Goal: Navigation & Orientation: Find specific page/section

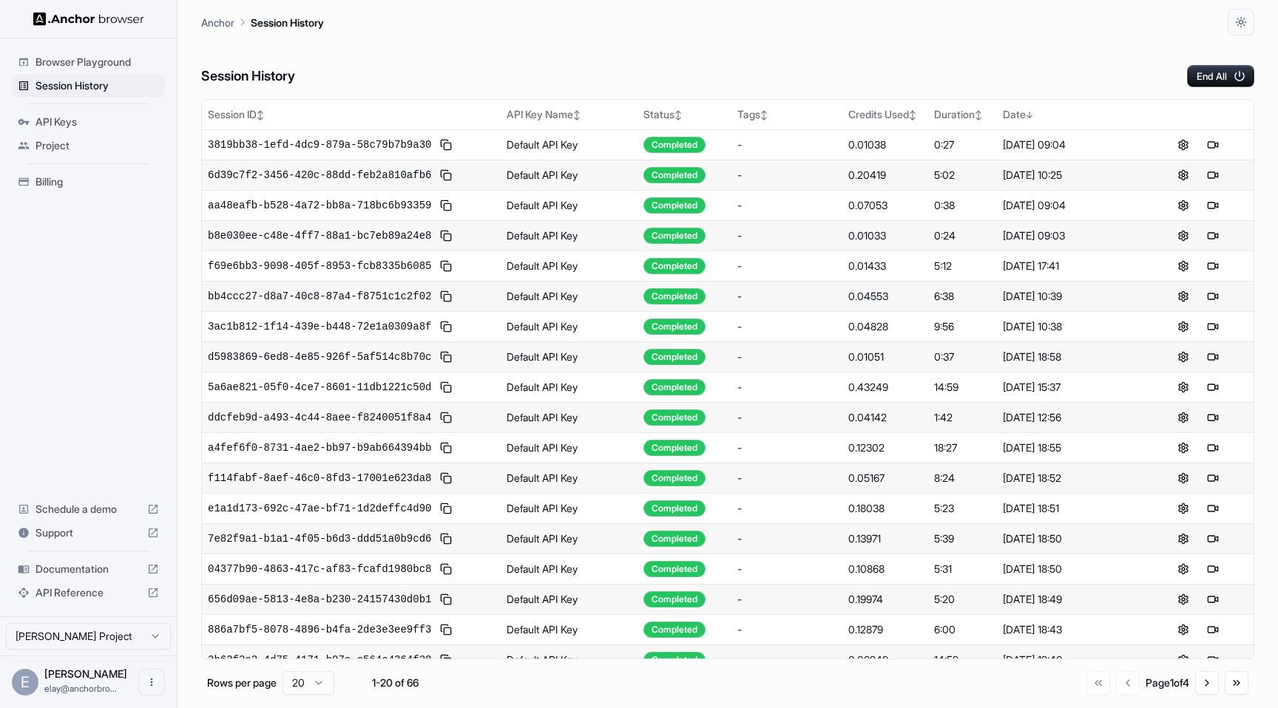
click at [113, 183] on span "Billing" at bounding box center [96, 181] width 123 height 15
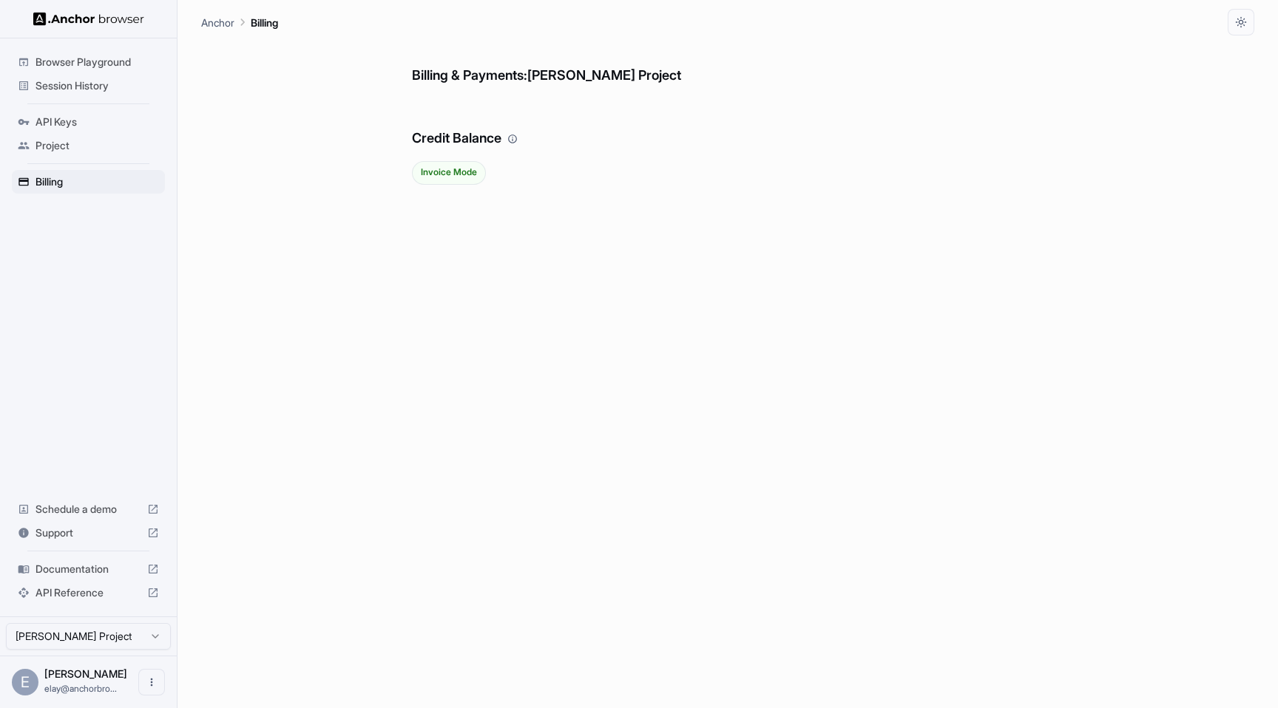
click at [450, 169] on span "Invoice Mode" at bounding box center [449, 172] width 72 height 10
click at [501, 78] on h6 "Billing & Payments: [PERSON_NAME] Project" at bounding box center [727, 60] width 631 height 51
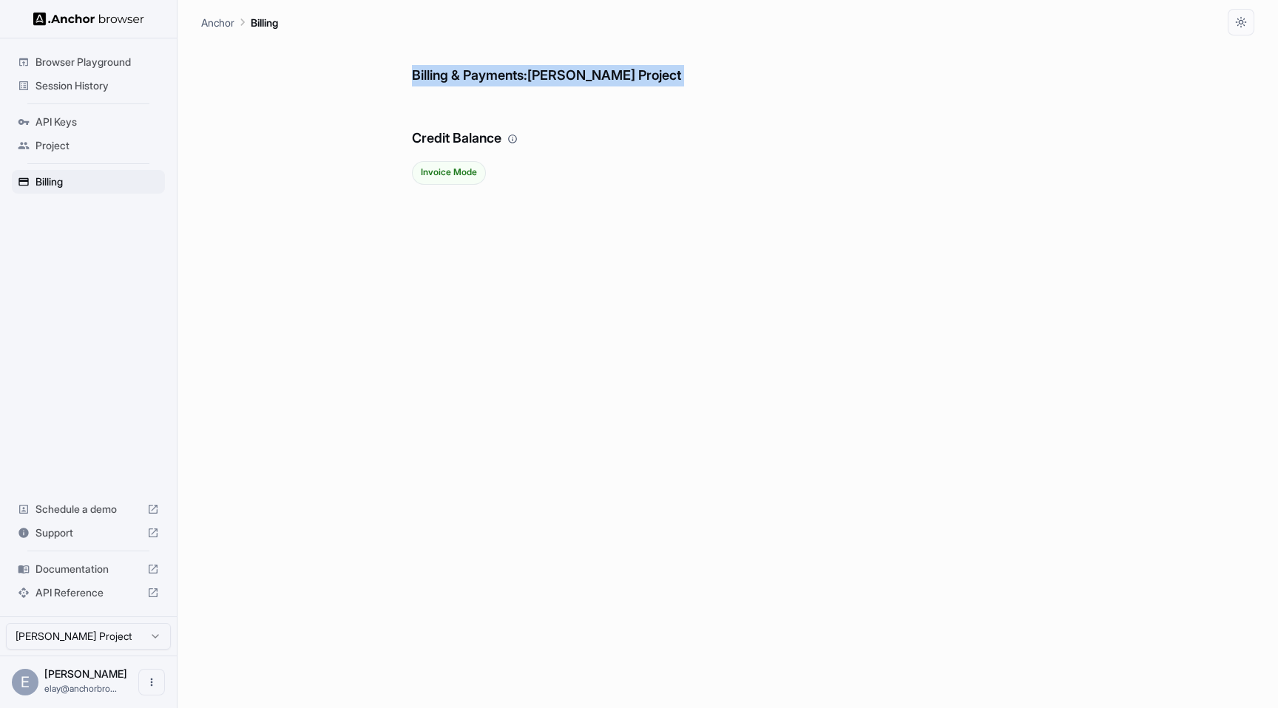
click at [501, 78] on h6 "Billing & Payments: [PERSON_NAME] Project" at bounding box center [727, 60] width 631 height 51
click at [64, 143] on span "Project" at bounding box center [96, 145] width 123 height 15
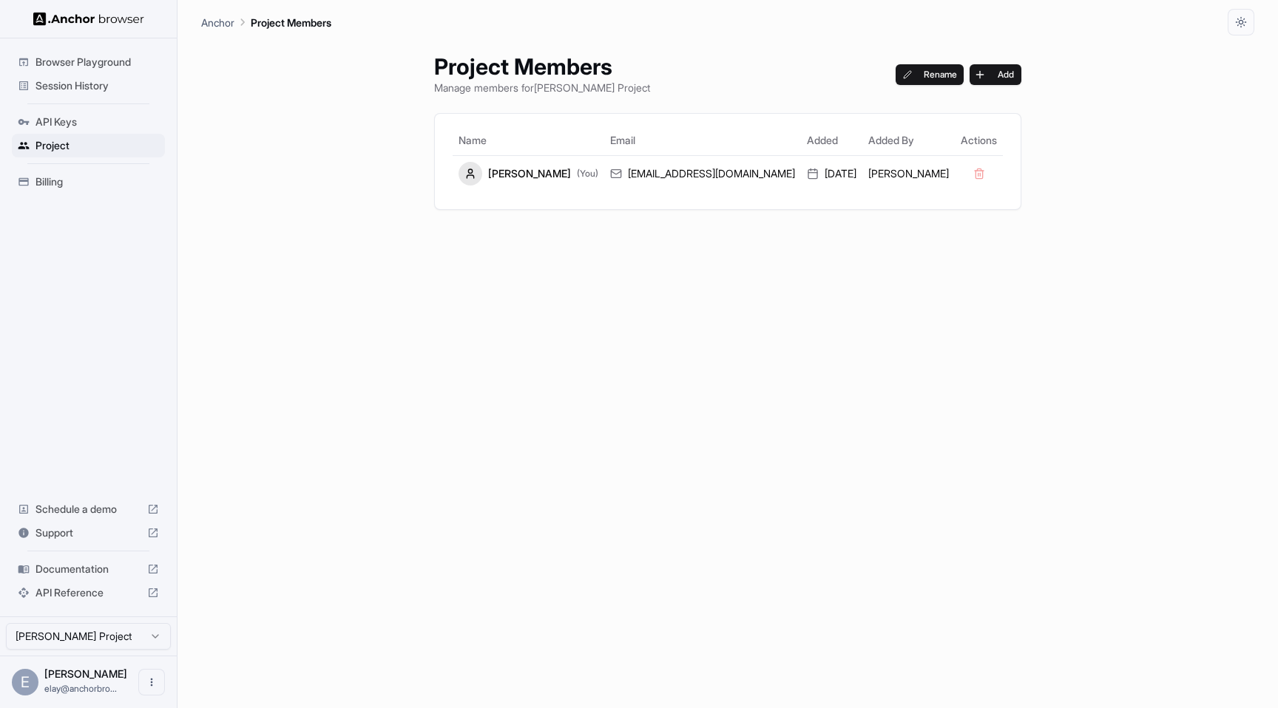
click at [73, 118] on span "API Keys" at bounding box center [96, 122] width 123 height 15
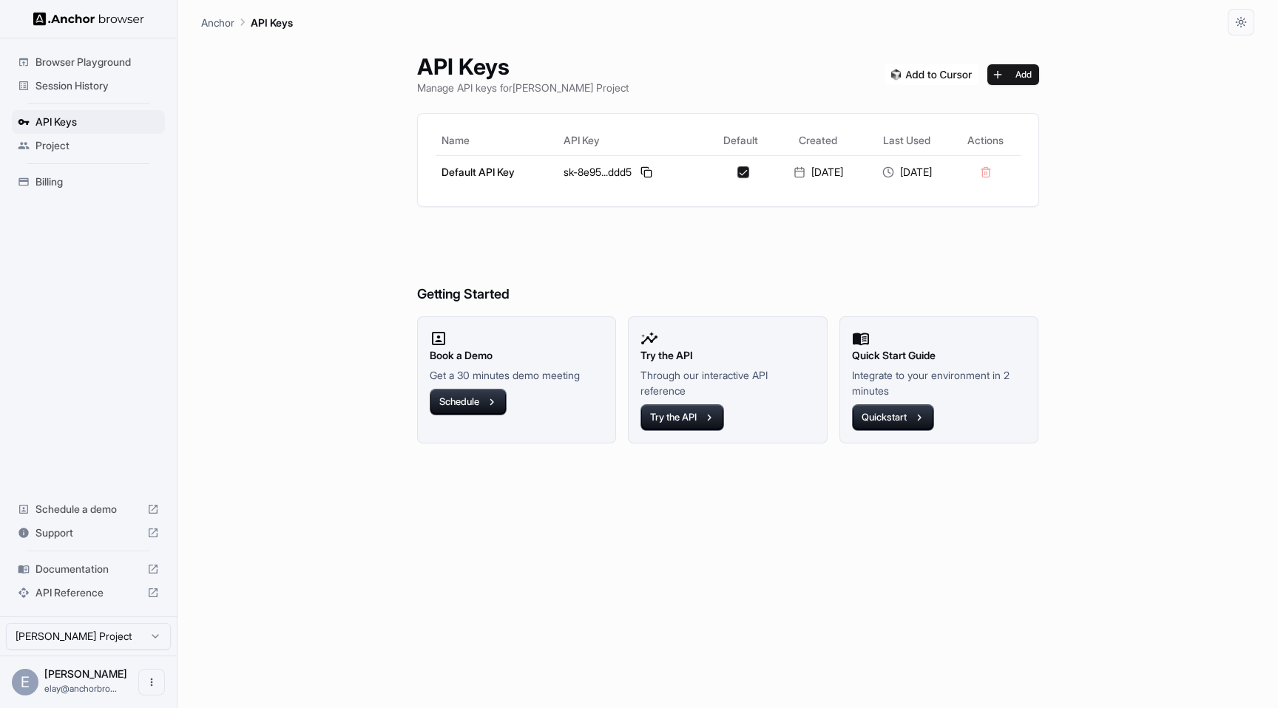
click at [72, 161] on ul "Browser Playground Session History API Keys Project Billing" at bounding box center [88, 121] width 165 height 155
click at [72, 196] on ul "Browser Playground Session History API Keys Project Billing" at bounding box center [88, 121] width 165 height 155
click at [70, 190] on div "Billing" at bounding box center [88, 182] width 153 height 24
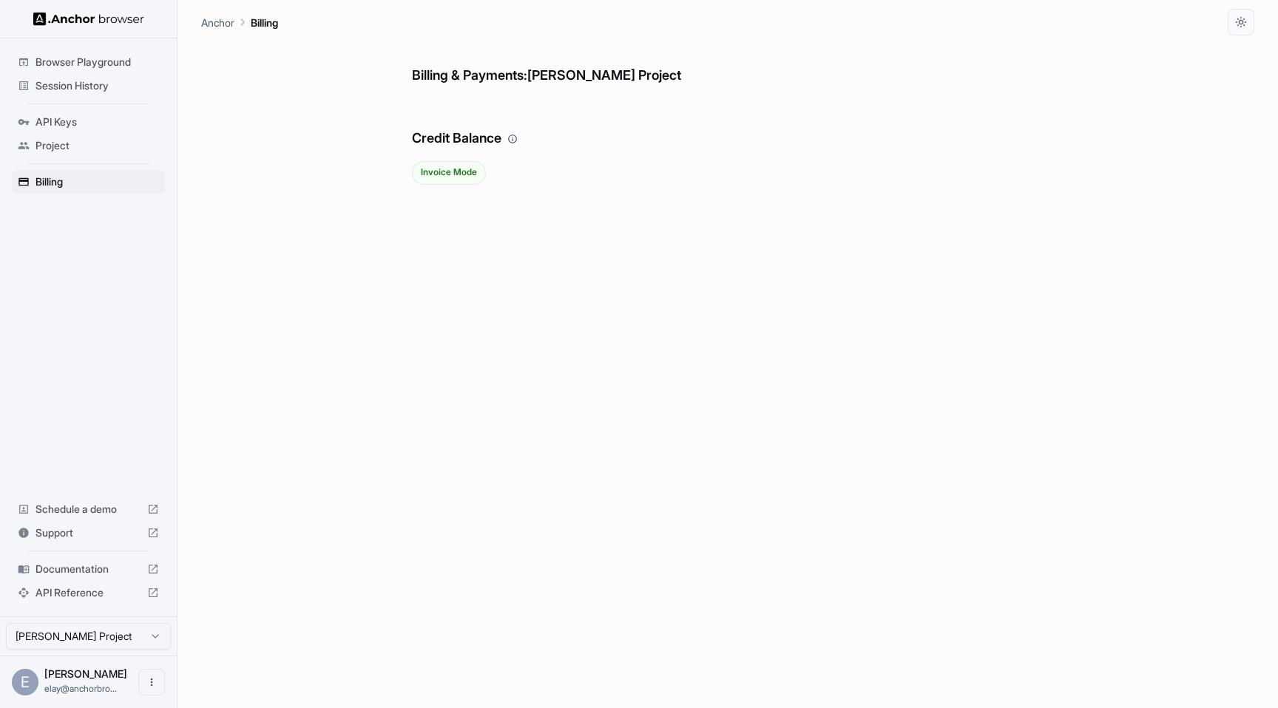
click at [89, 65] on span "Browser Playground" at bounding box center [96, 62] width 123 height 15
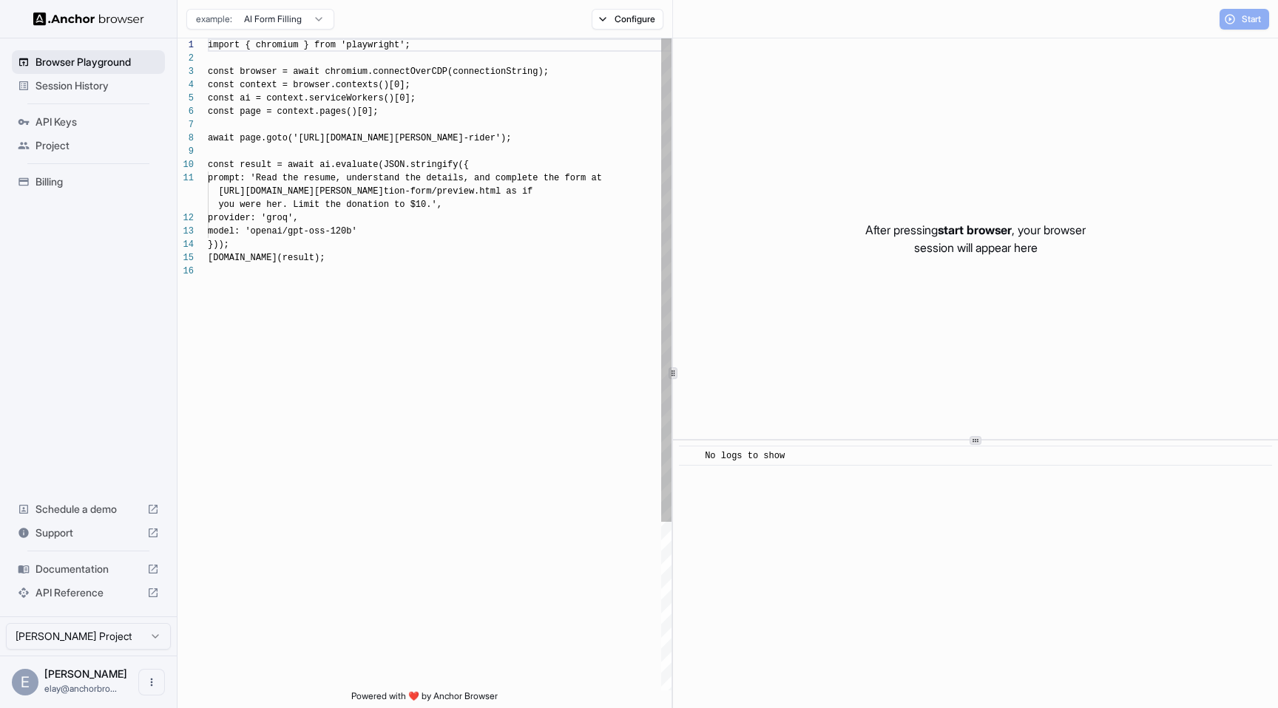
scroll to position [133, 0]
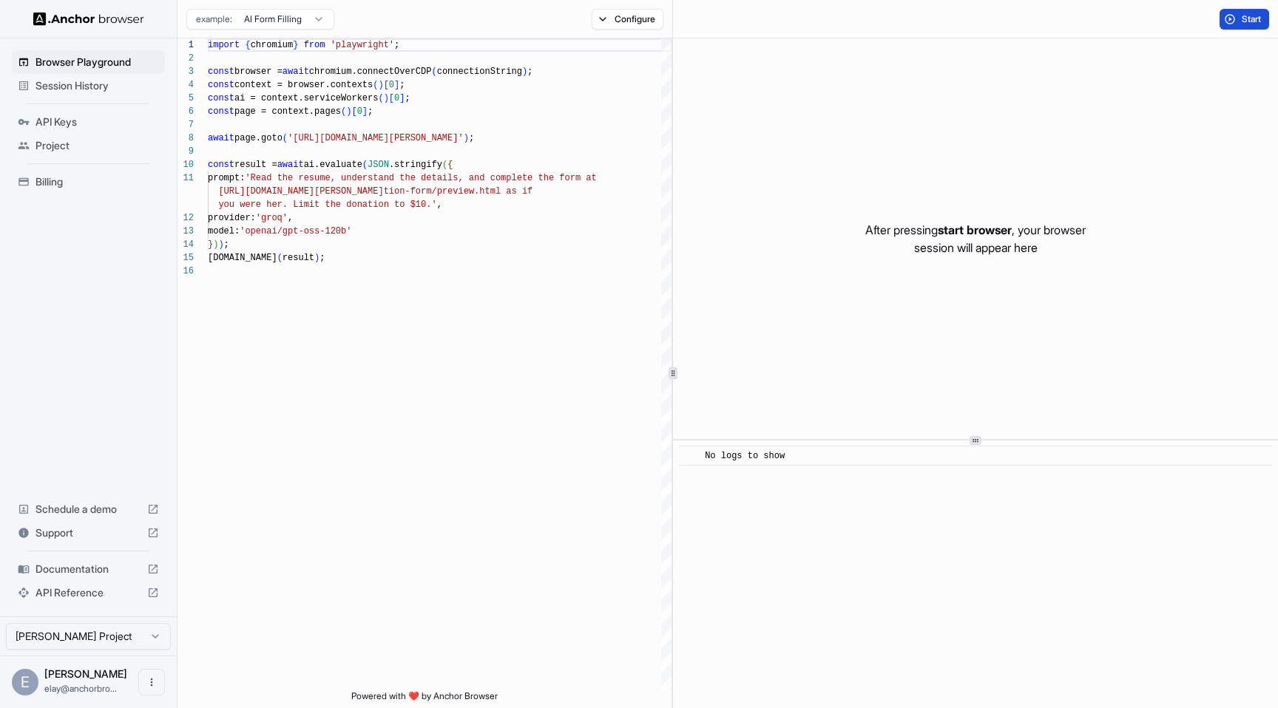
click at [1253, 12] on button "Start" at bounding box center [1244, 19] width 50 height 21
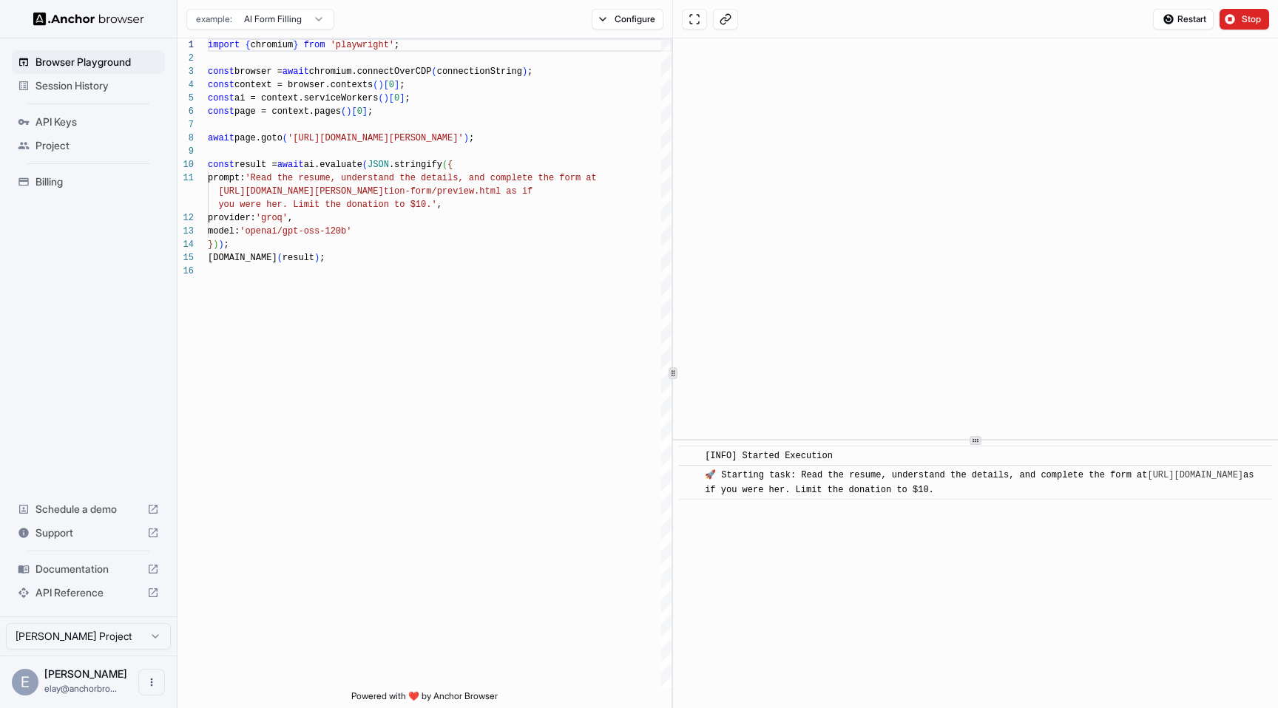
click at [30, 191] on div "Billing" at bounding box center [88, 182] width 153 height 24
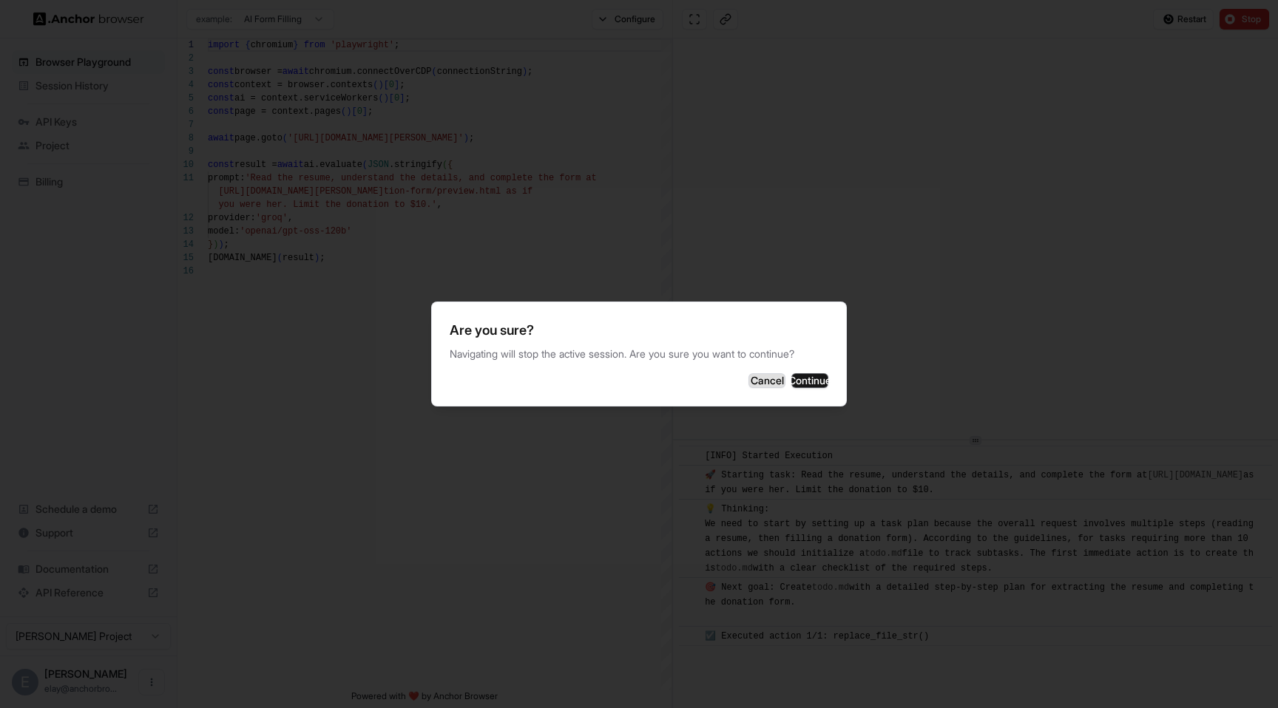
click at [748, 388] on button "Cancel" at bounding box center [766, 380] width 37 height 15
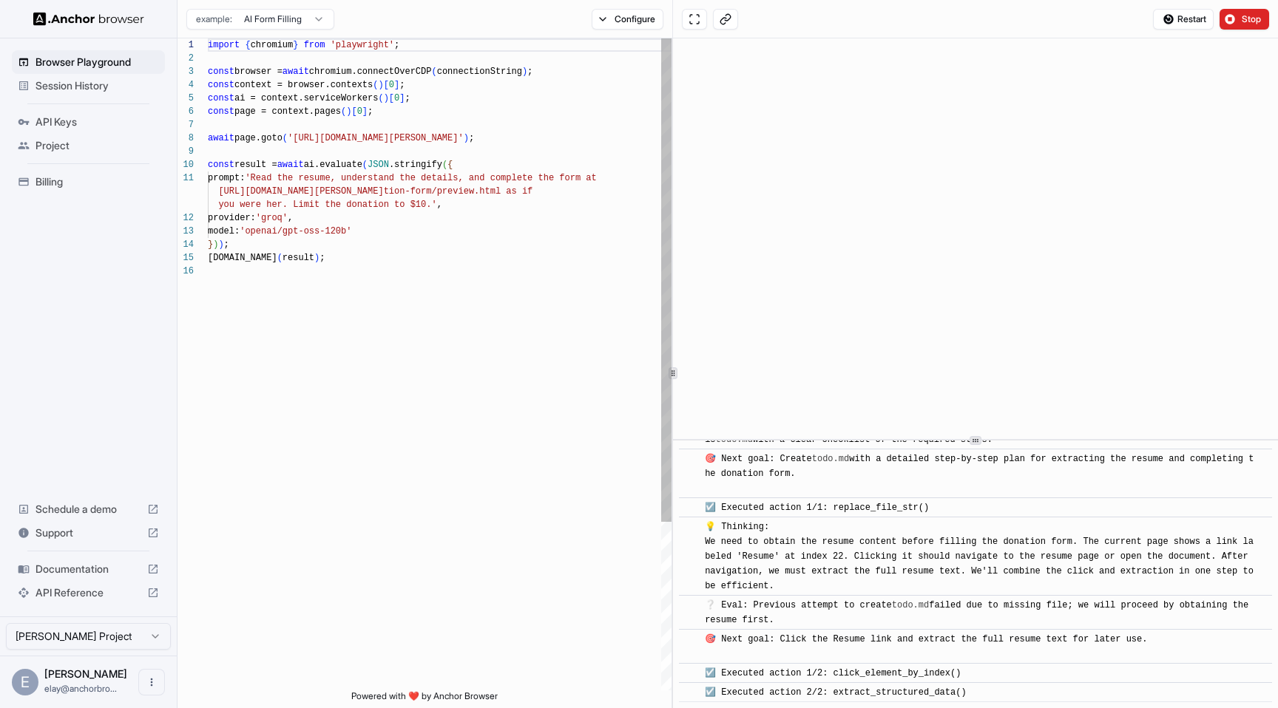
scroll to position [120, 0]
drag, startPoint x: 377, startPoint y: 211, endPoint x: 243, endPoint y: 162, distance: 142.4
click at [248, 164] on div "import { chromium } from 'playwright' ; const browser = await chromium.connectO…" at bounding box center [440, 477] width 464 height 878
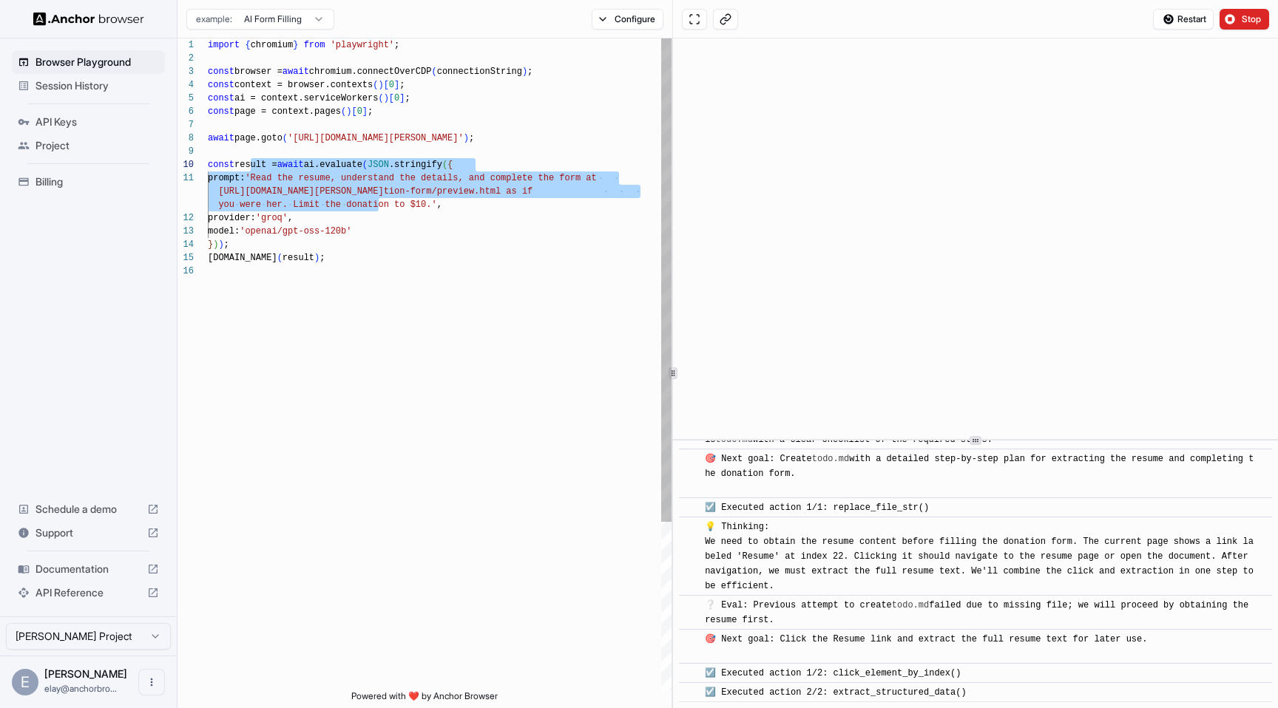
type textarea "**********"
click at [347, 140] on div "import { chromium } from 'playwright' ; const browser = await chromium.connectO…" at bounding box center [440, 477] width 464 height 878
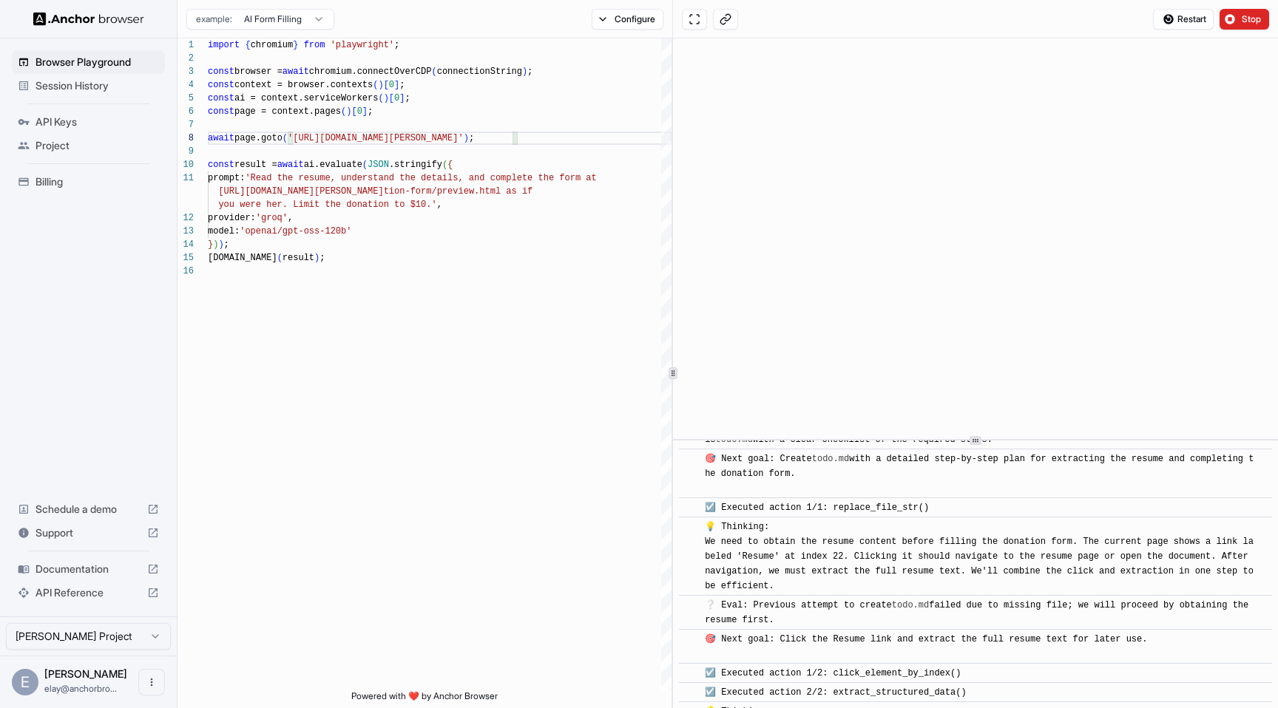
scroll to position [260, 0]
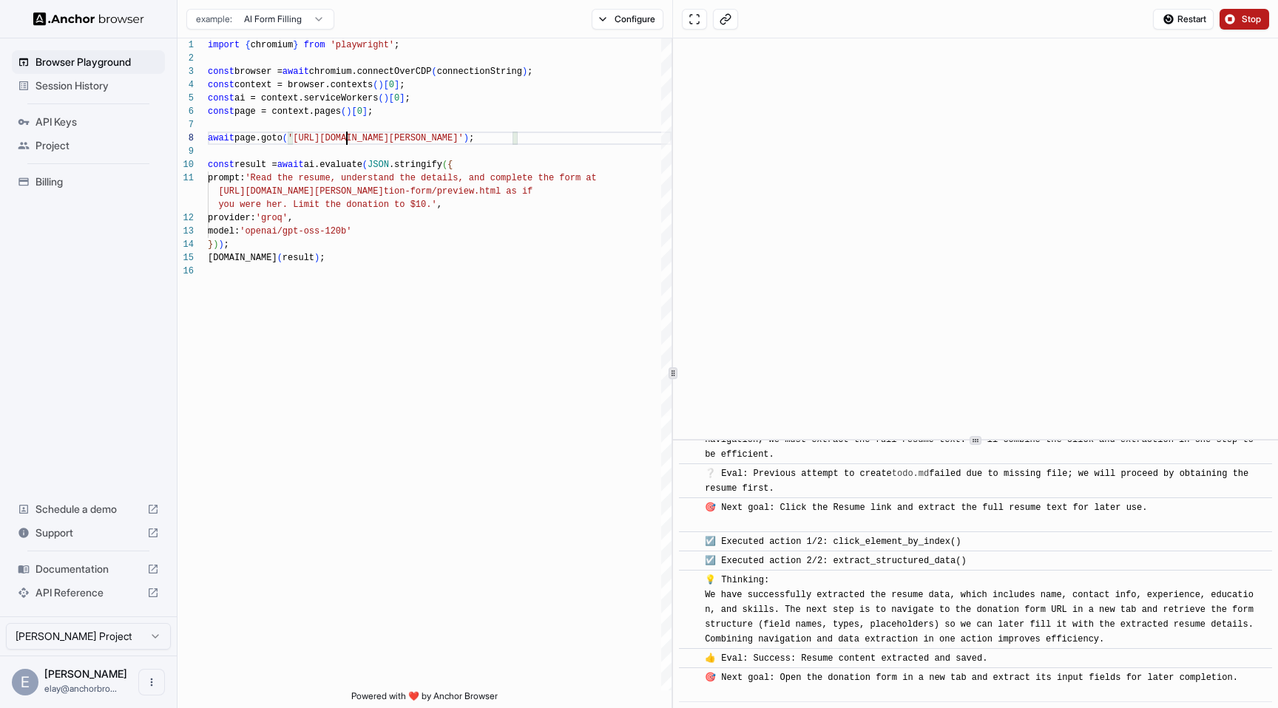
click at [1237, 12] on button "Stop" at bounding box center [1244, 19] width 50 height 21
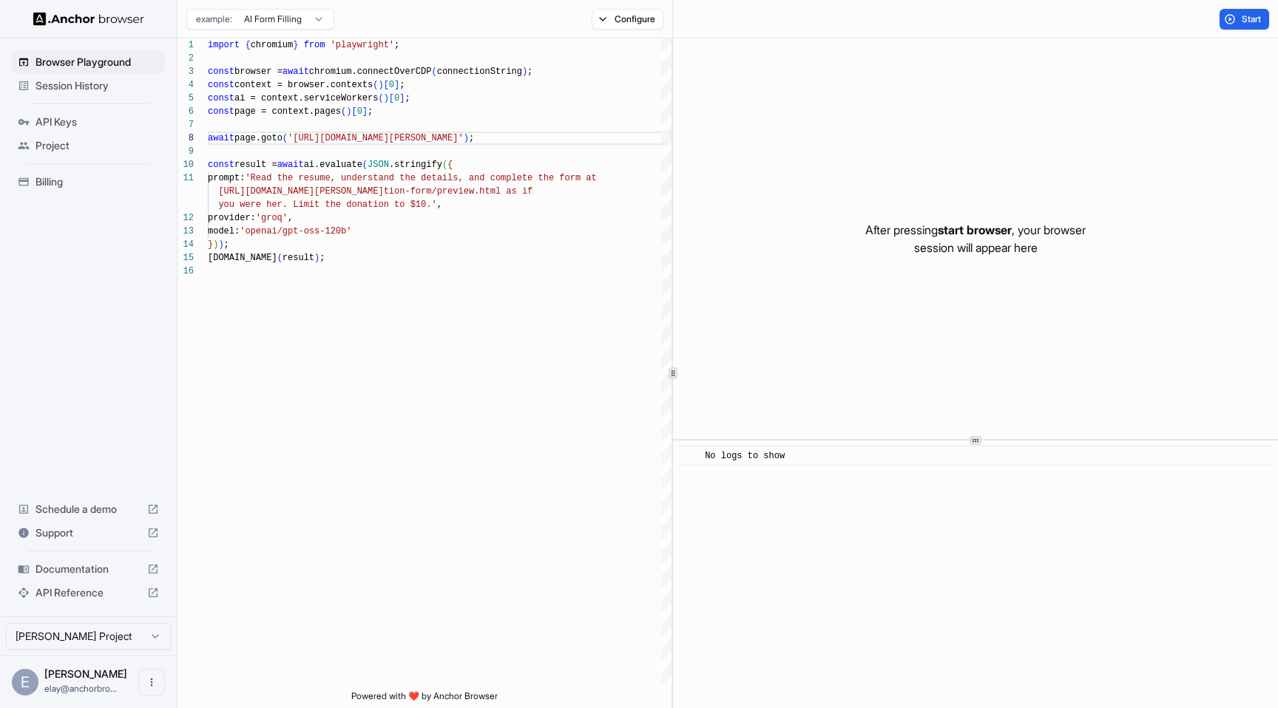
click at [87, 92] on div "Session History" at bounding box center [88, 86] width 153 height 24
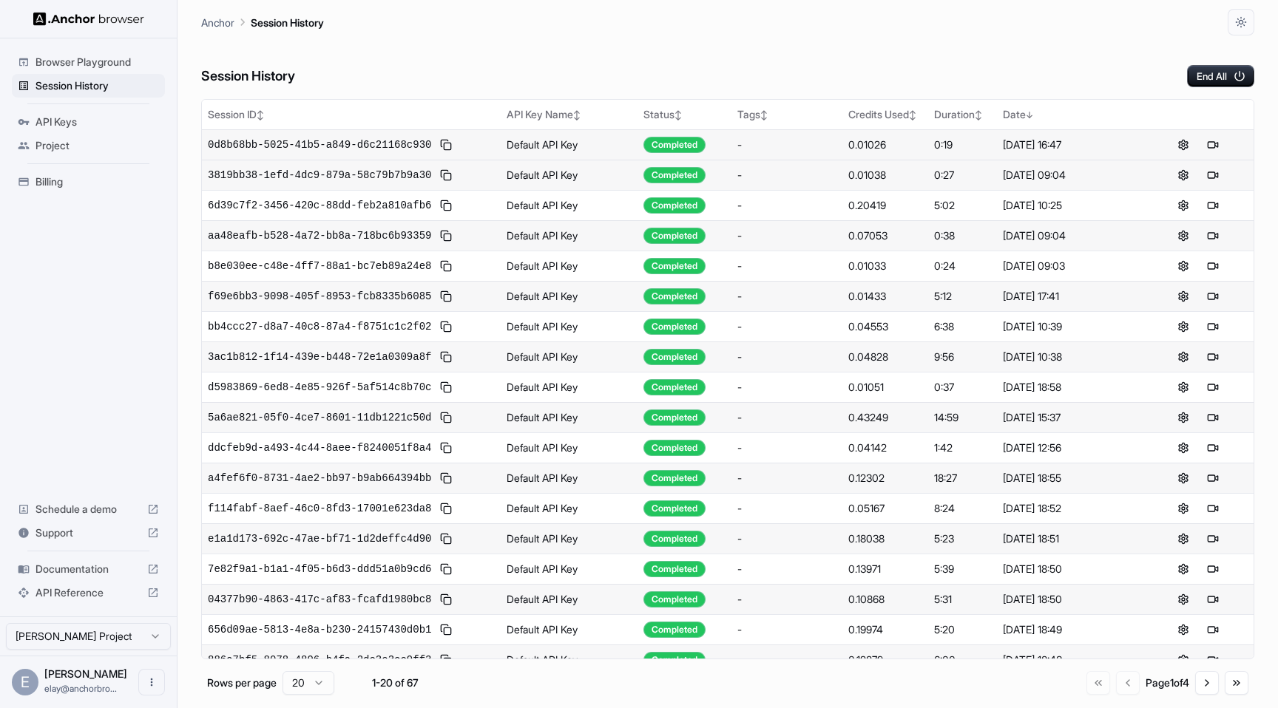
click at [858, 143] on div "0.01026" at bounding box center [885, 145] width 74 height 15
click at [869, 139] on div "0.01026" at bounding box center [885, 145] width 74 height 15
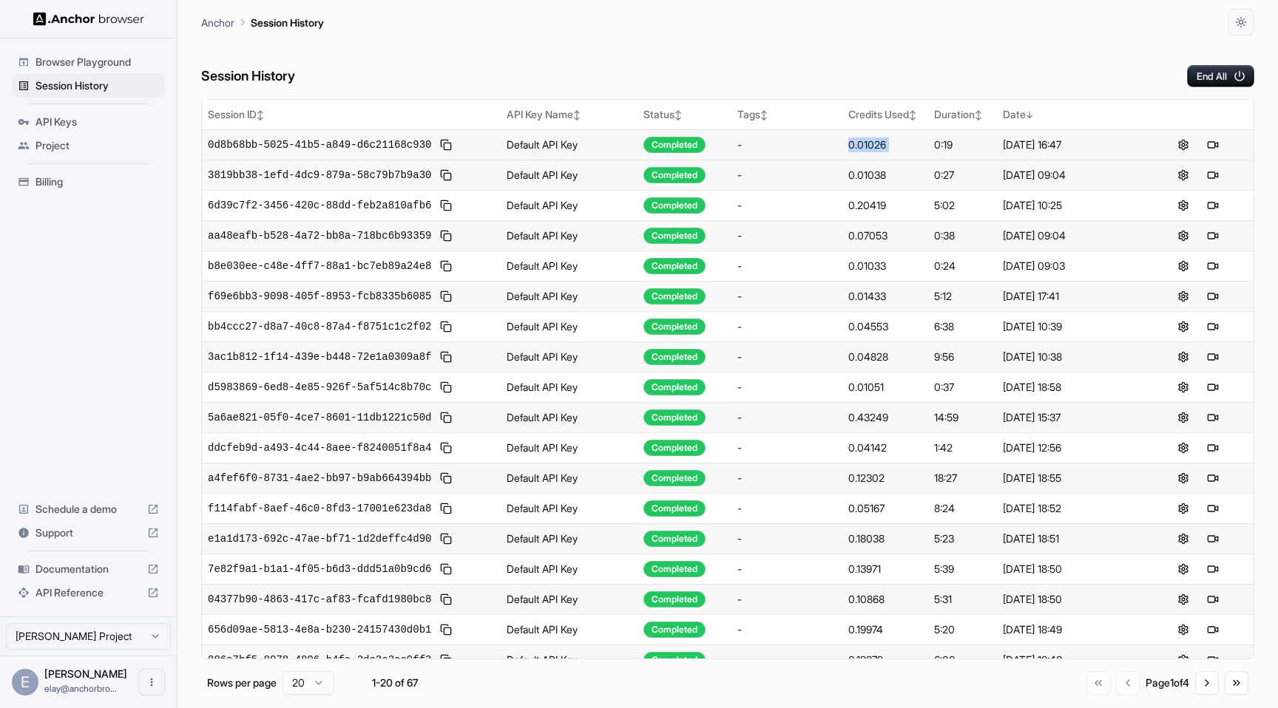
click at [869, 139] on div "0.01026" at bounding box center [885, 145] width 74 height 15
click at [873, 139] on div "0.01026" at bounding box center [885, 145] width 74 height 15
click at [67, 174] on span "Billing" at bounding box center [96, 181] width 123 height 15
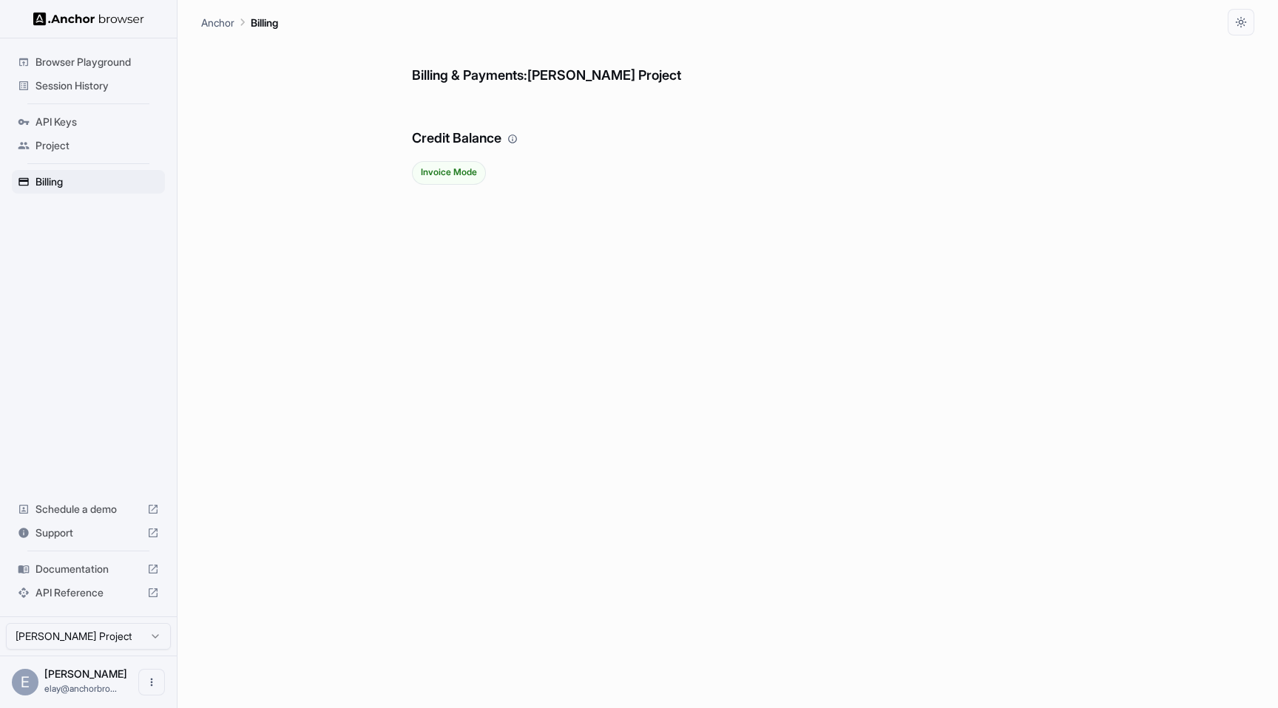
click at [470, 166] on div "Invoice Mode" at bounding box center [449, 173] width 74 height 24
click at [472, 170] on span "Invoice Mode" at bounding box center [449, 172] width 72 height 10
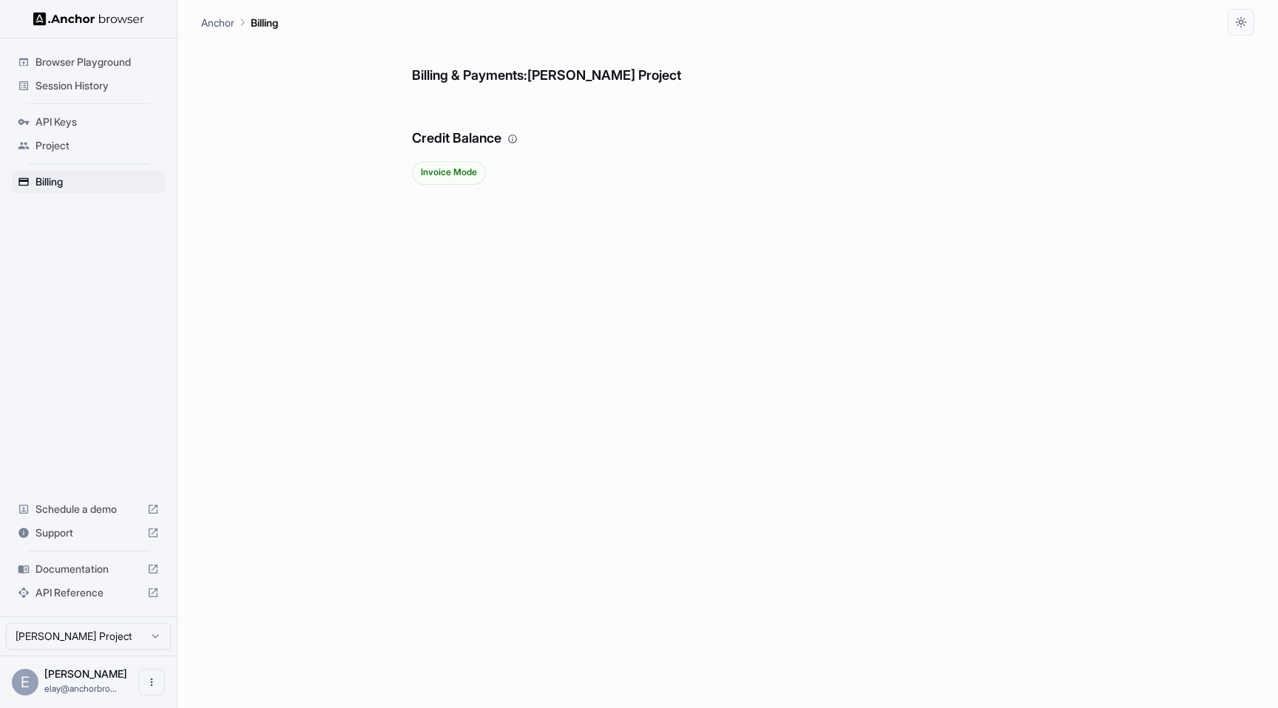
click at [445, 179] on div "Invoice Mode" at bounding box center [449, 173] width 74 height 24
click at [72, 88] on span "Session History" at bounding box center [96, 85] width 123 height 15
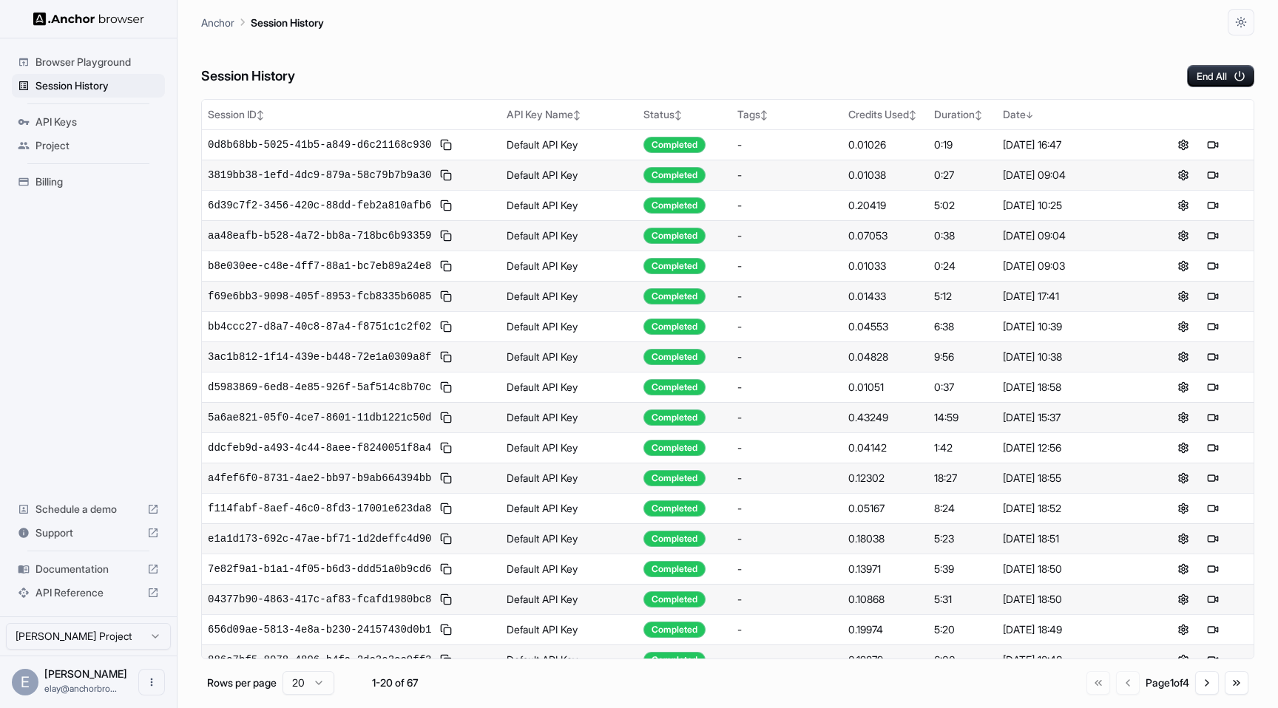
click at [273, 72] on h6 "Session History" at bounding box center [248, 76] width 94 height 21
click at [321, 78] on div "Session History End All" at bounding box center [727, 61] width 1053 height 52
drag, startPoint x: 303, startPoint y: 77, endPoint x: 193, endPoint y: 79, distance: 110.2
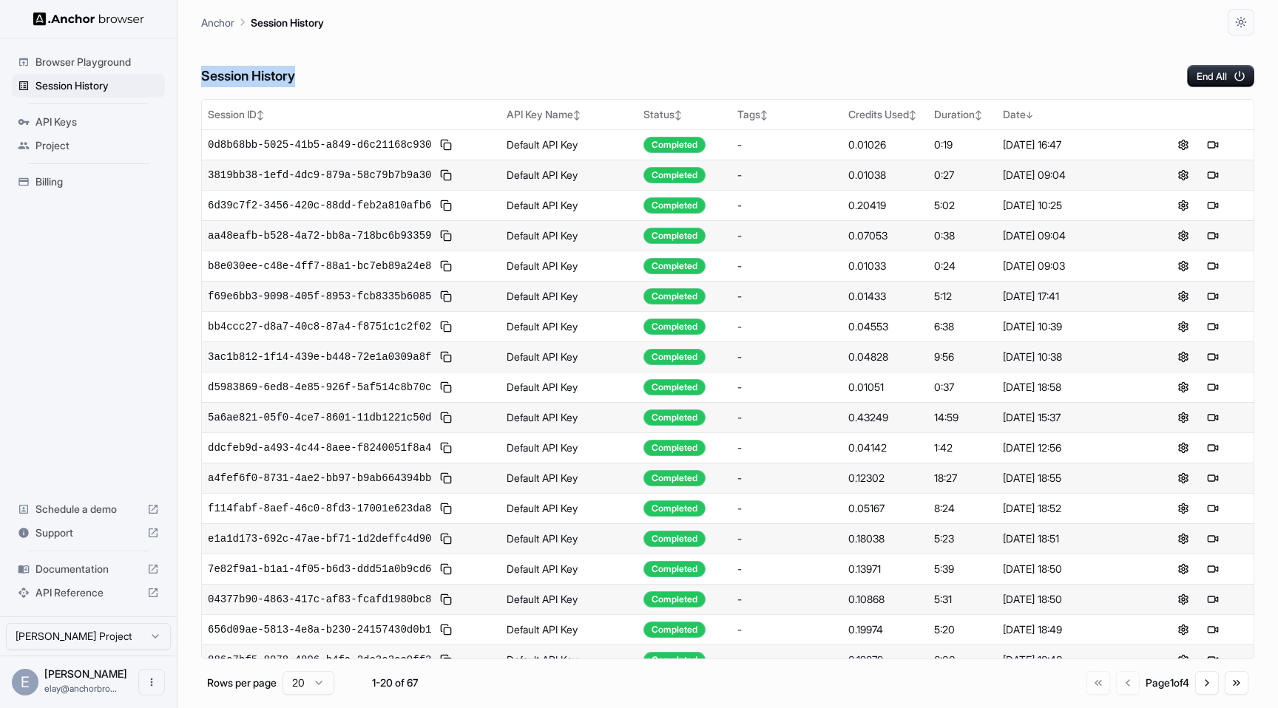
click at [193, 79] on main "Anchor Session History Session History End All Session ID ↕ API Key Name ↕ Stat…" at bounding box center [727, 354] width 1100 height 708
drag, startPoint x: 193, startPoint y: 79, endPoint x: 354, endPoint y: 77, distance: 161.2
click at [354, 77] on main "Anchor Session History Session History End All Session ID ↕ API Key Name ↕ Stat…" at bounding box center [727, 354] width 1100 height 708
click at [354, 77] on div "Session History End All" at bounding box center [727, 61] width 1053 height 52
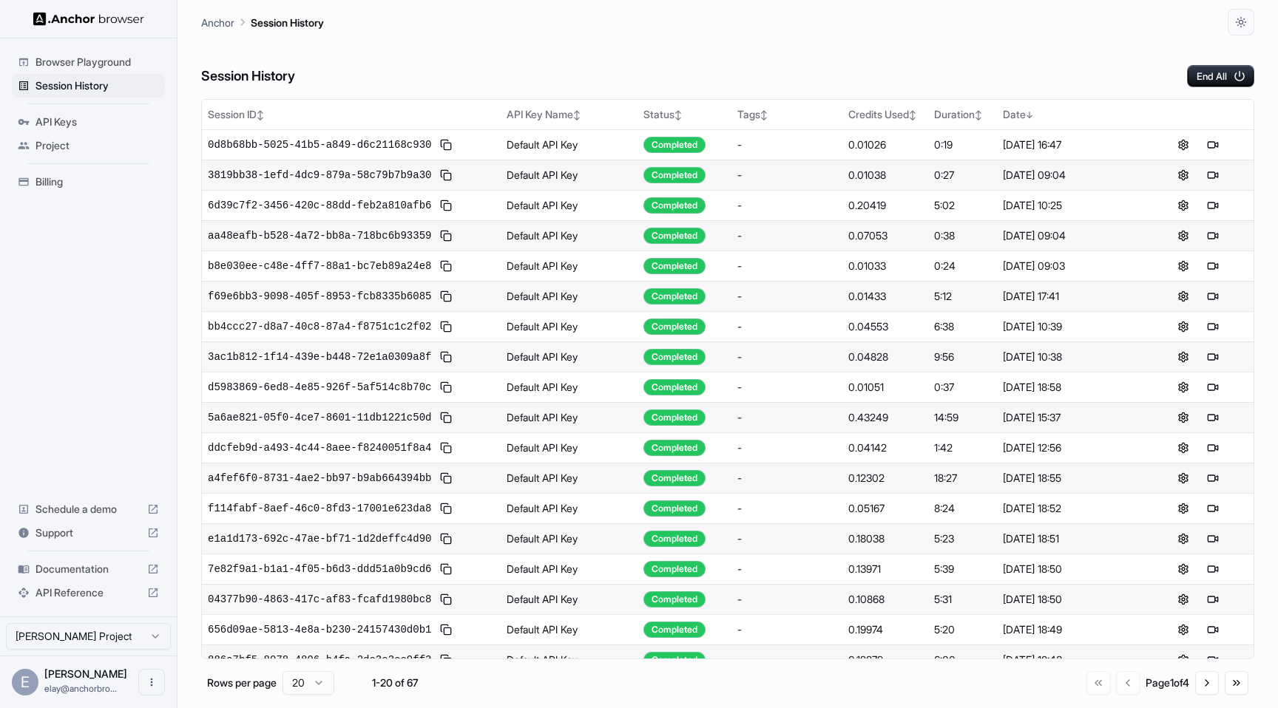
click at [354, 77] on div "Session History End All" at bounding box center [727, 61] width 1053 height 52
click at [313, 75] on div "Session History End All" at bounding box center [727, 61] width 1053 height 52
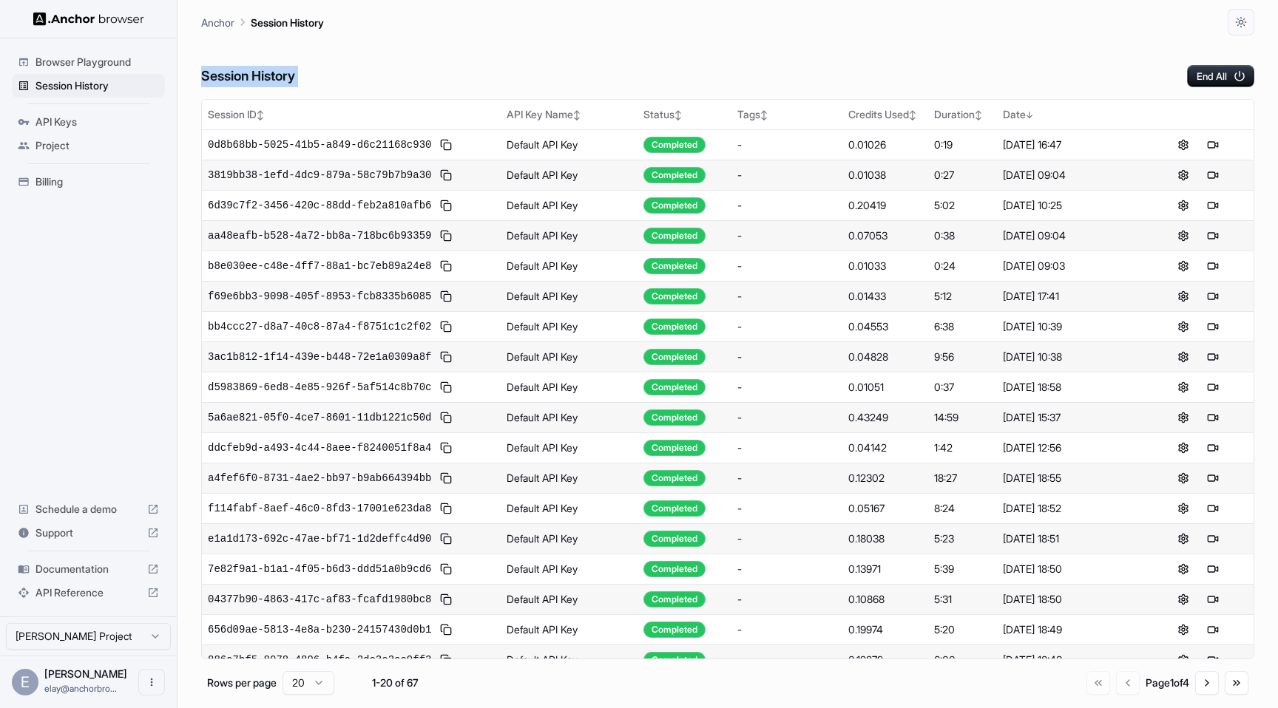
drag, startPoint x: 299, startPoint y: 75, endPoint x: 189, endPoint y: 75, distance: 110.2
click at [189, 75] on main "Anchor Session History Session History End All Session ID ↕ API Key Name ↕ Stat…" at bounding box center [727, 354] width 1100 height 708
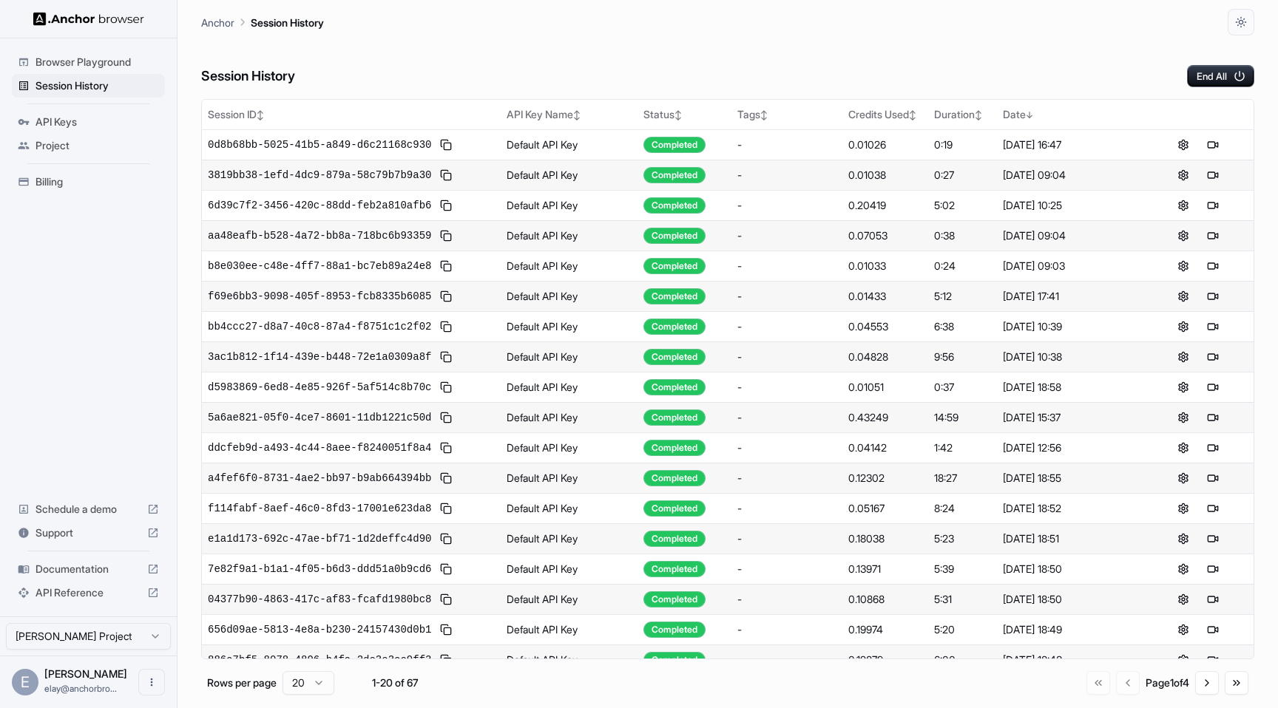
click at [195, 77] on main "Anchor Session History Session History End All Session ID ↕ API Key Name ↕ Stat…" at bounding box center [727, 354] width 1100 height 708
drag, startPoint x: 195, startPoint y: 77, endPoint x: 345, endPoint y: 73, distance: 150.1
click at [345, 73] on main "Anchor Session History Session History End All Session ID ↕ API Key Name ↕ Stat…" at bounding box center [727, 354] width 1100 height 708
click at [345, 73] on div "Session History End All" at bounding box center [727, 61] width 1053 height 52
drag, startPoint x: 299, startPoint y: 75, endPoint x: 189, endPoint y: 78, distance: 110.9
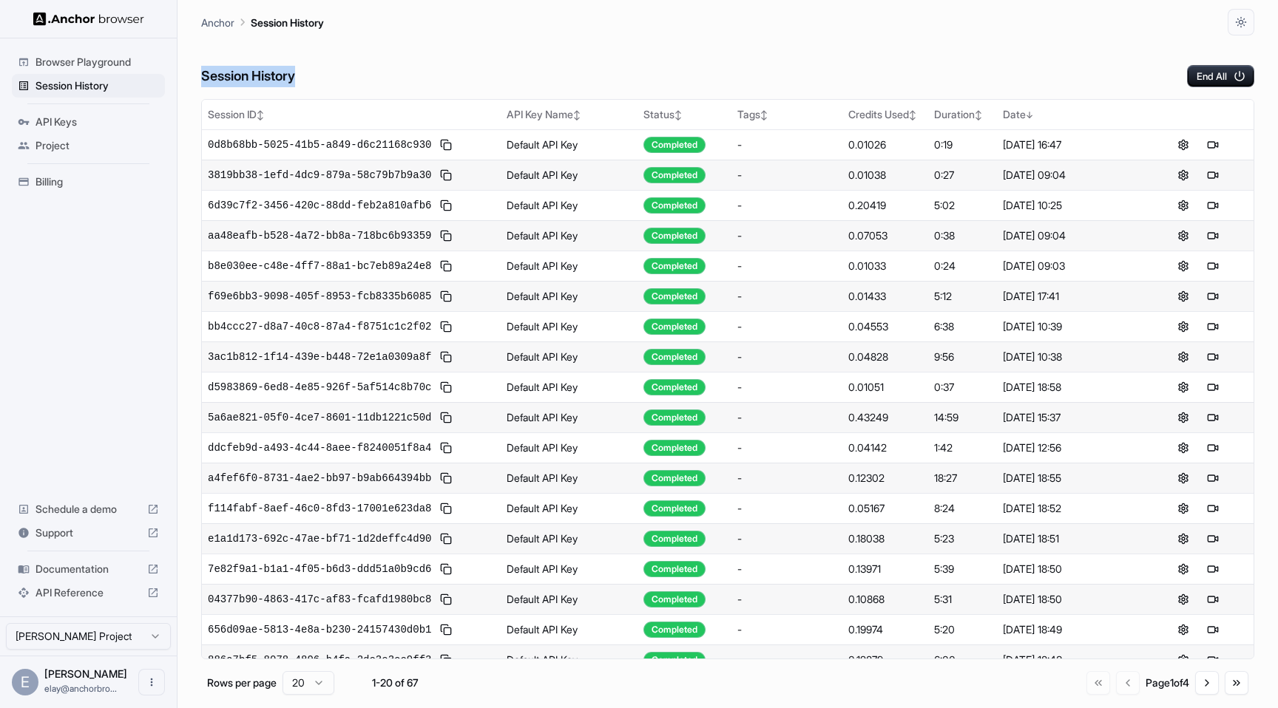
click at [189, 78] on main "Anchor Session History Session History End All Session ID ↕ API Key Name ↕ Stat…" at bounding box center [727, 354] width 1100 height 708
click at [200, 78] on main "Anchor Session History Session History End All Session ID ↕ API Key Name ↕ Stat…" at bounding box center [727, 354] width 1100 height 708
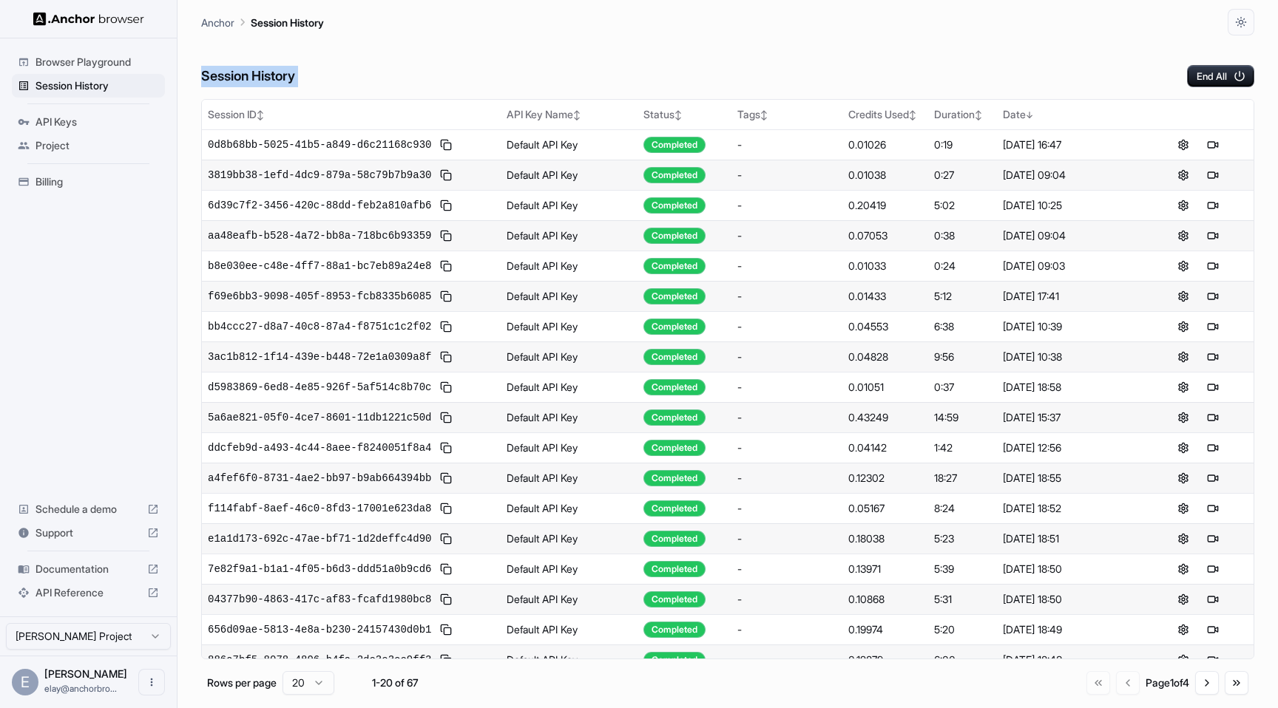
drag, startPoint x: 200, startPoint y: 78, endPoint x: 345, endPoint y: 76, distance: 144.9
click at [345, 76] on main "Anchor Session History Session History End All Session ID ↕ API Key Name ↕ Stat…" at bounding box center [727, 354] width 1100 height 708
click at [345, 76] on div "Session History End All" at bounding box center [727, 61] width 1053 height 52
drag, startPoint x: 300, startPoint y: 76, endPoint x: 194, endPoint y: 78, distance: 105.7
click at [194, 78] on main "Anchor Session History Session History End All Session ID ↕ API Key Name ↕ Stat…" at bounding box center [727, 354] width 1100 height 708
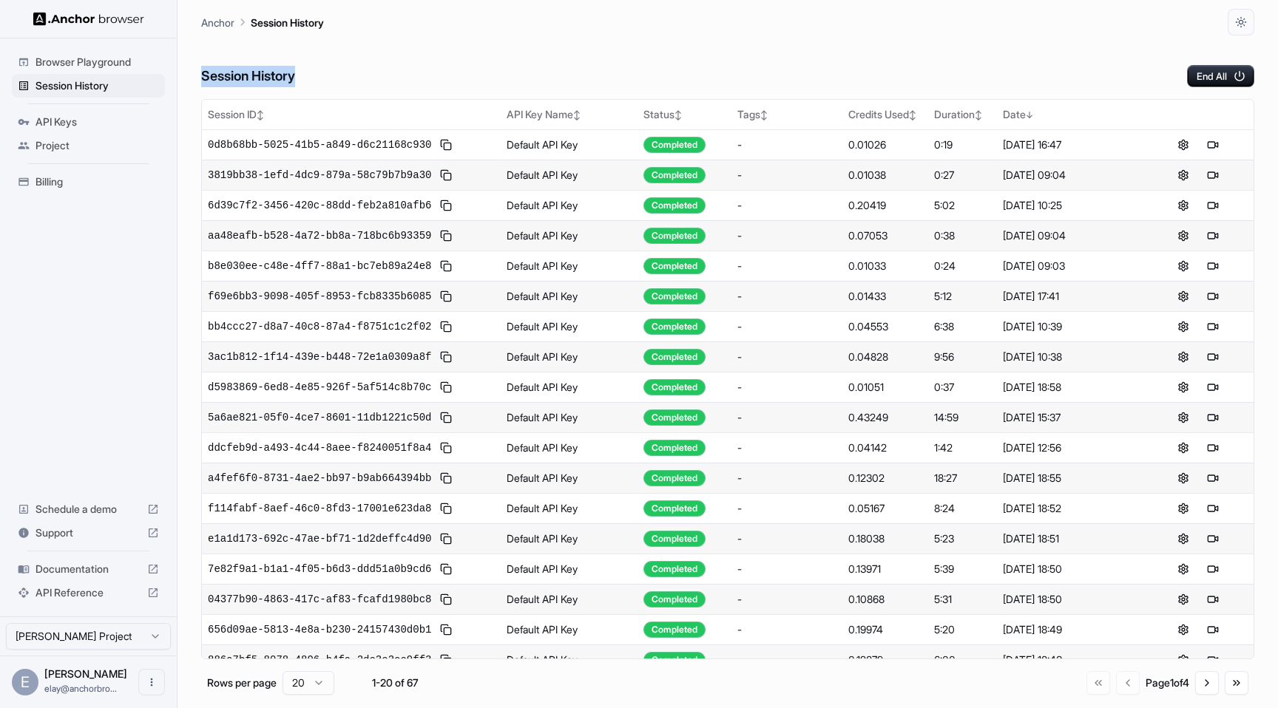
click at [194, 78] on main "Anchor Session History Session History End All Session ID ↕ API Key Name ↕ Stat…" at bounding box center [727, 354] width 1100 height 708
click at [198, 79] on main "Anchor Session History Session History End All Session ID ↕ API Key Name ↕ Stat…" at bounding box center [727, 354] width 1100 height 708
drag, startPoint x: 198, startPoint y: 79, endPoint x: 331, endPoint y: 78, distance: 133.1
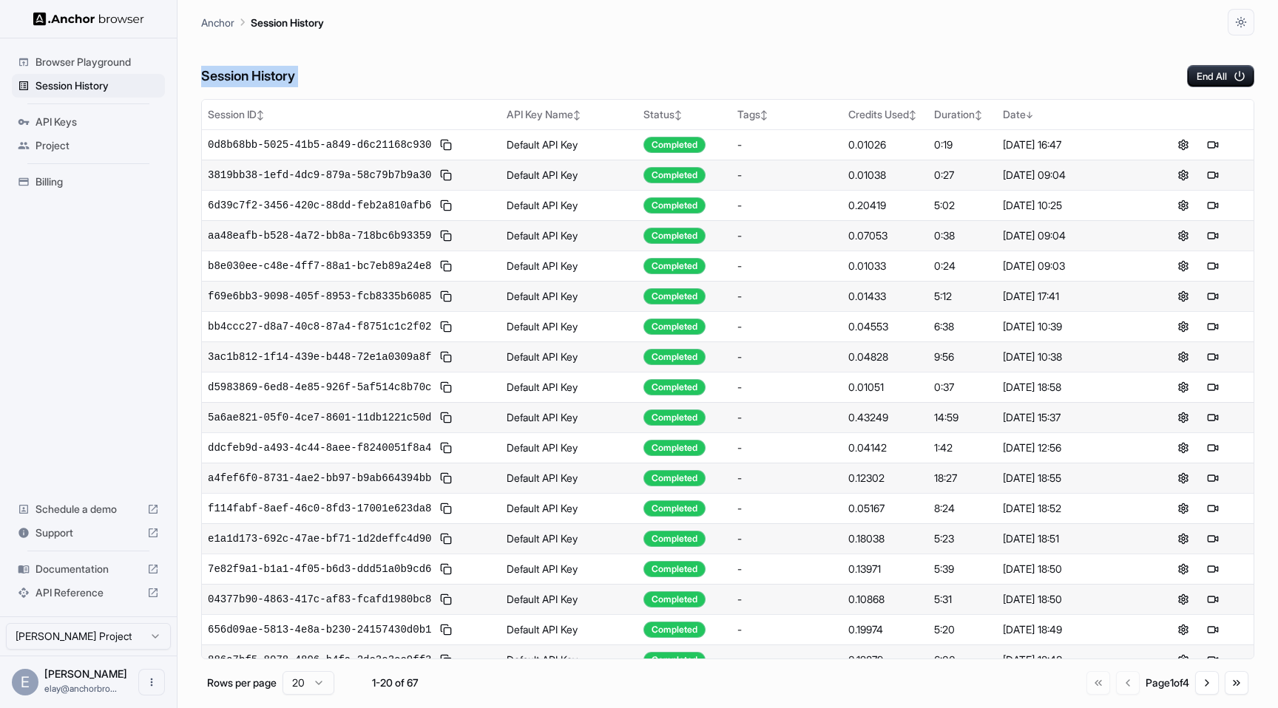
click at [331, 78] on main "Anchor Session History Session History End All Session ID ↕ API Key Name ↕ Stat…" at bounding box center [727, 354] width 1100 height 708
click at [331, 78] on div "Session History End All" at bounding box center [727, 61] width 1053 height 52
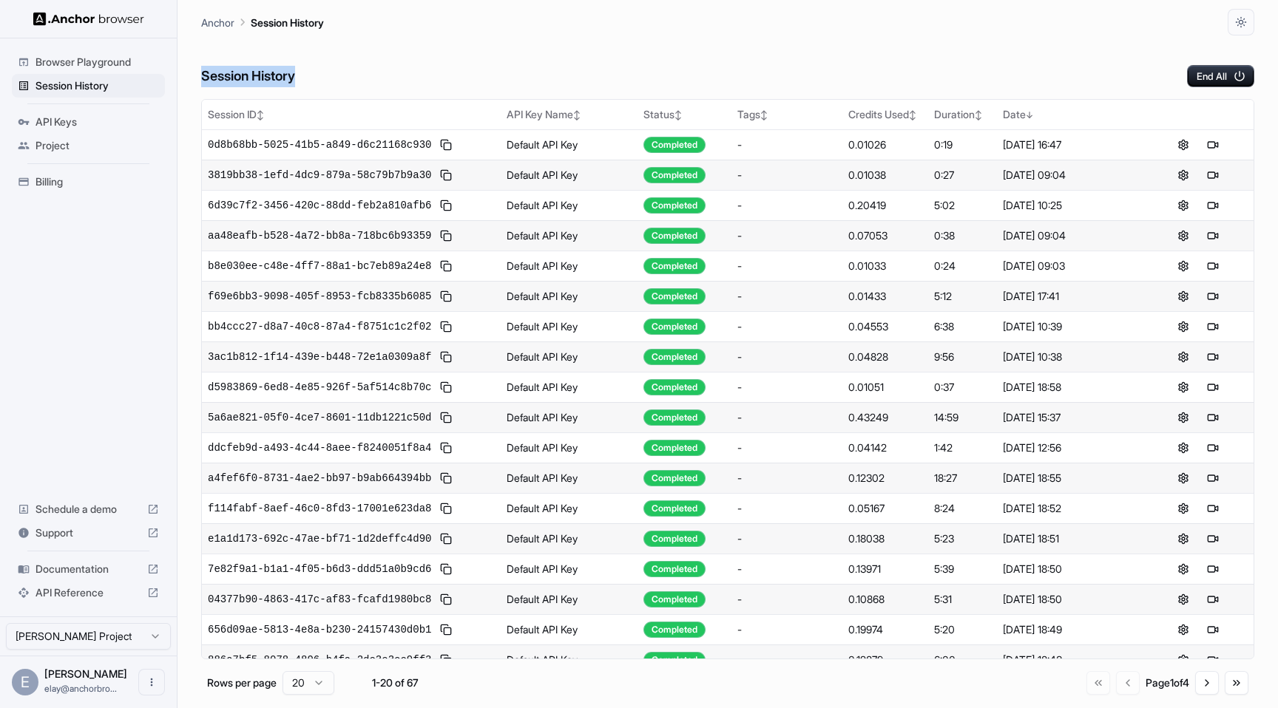
drag, startPoint x: 302, startPoint y: 72, endPoint x: 203, endPoint y: 83, distance: 99.6
click at [202, 83] on div "Session History End All" at bounding box center [727, 61] width 1053 height 52
click at [203, 83] on h6 "Session History" at bounding box center [248, 76] width 94 height 21
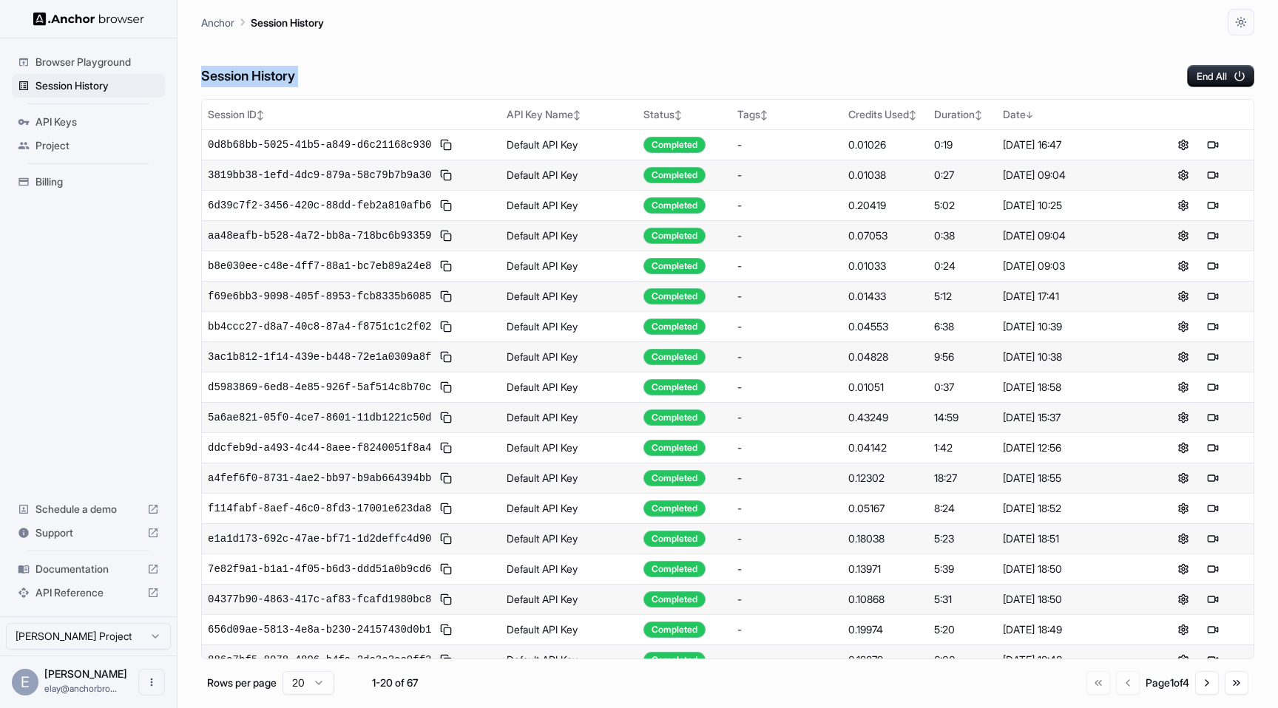
click at [203, 83] on h6 "Session History" at bounding box center [248, 76] width 94 height 21
drag, startPoint x: 203, startPoint y: 83, endPoint x: 361, endPoint y: 80, distance: 158.2
click at [361, 80] on div "Session History End All" at bounding box center [727, 61] width 1053 height 52
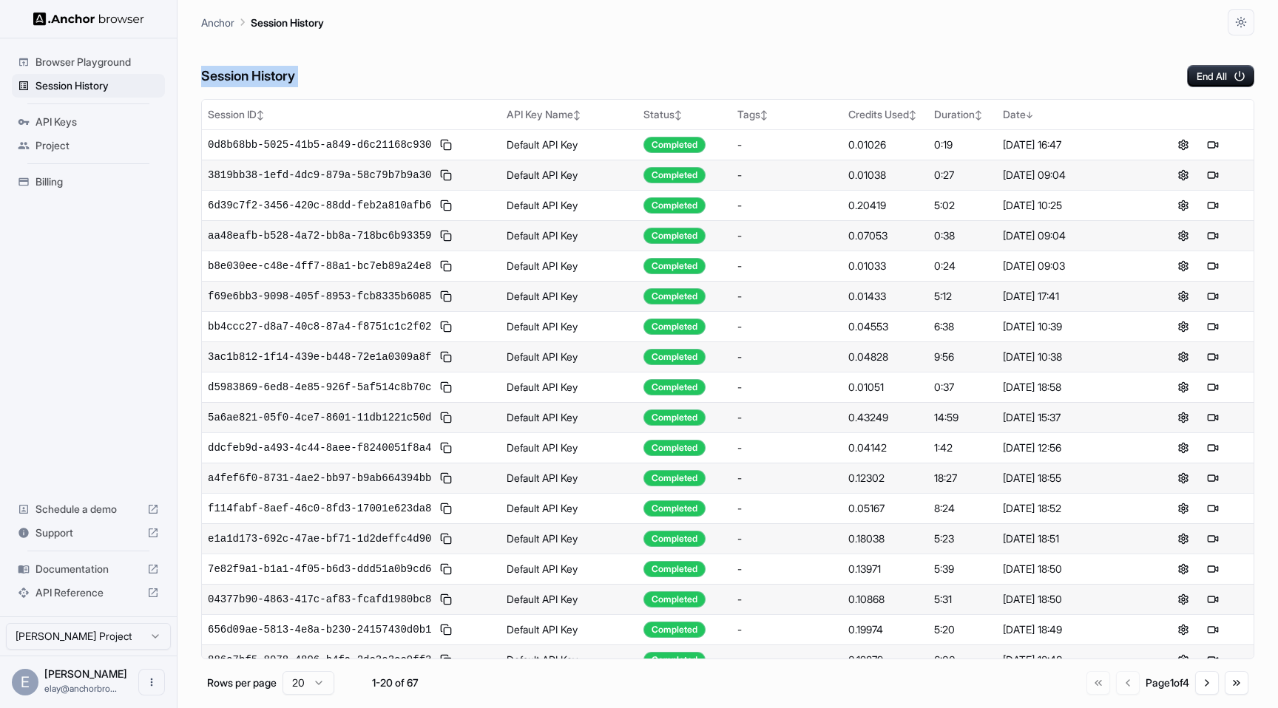
click at [361, 80] on div "Session History End All" at bounding box center [727, 61] width 1053 height 52
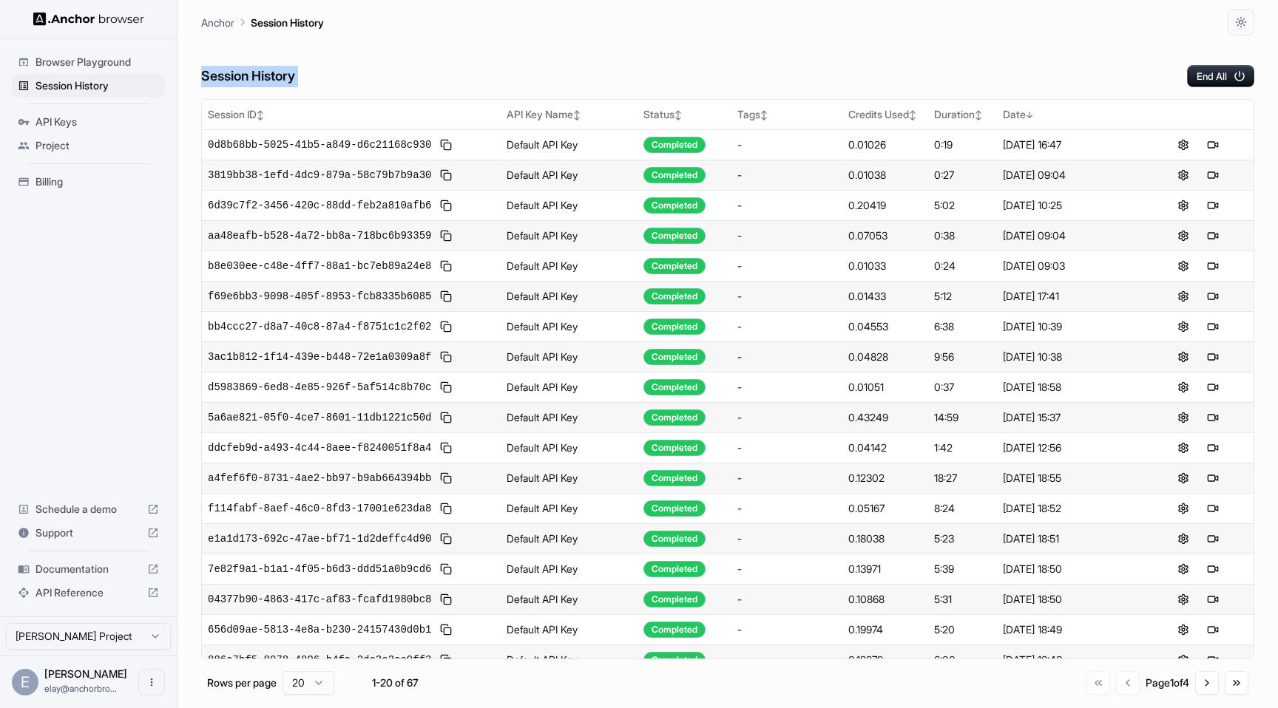
click at [361, 80] on div "Session History End All" at bounding box center [727, 61] width 1053 height 52
click at [287, 74] on h6 "Session History" at bounding box center [248, 76] width 94 height 21
drag, startPoint x: 304, startPoint y: 78, endPoint x: 199, endPoint y: 84, distance: 105.2
click at [198, 84] on main "Anchor Session History Session History End All Session ID ↕ API Key Name ↕ Stat…" at bounding box center [727, 354] width 1100 height 708
click at [199, 84] on main "Anchor Session History Session History End All Session ID ↕ API Key Name ↕ Stat…" at bounding box center [727, 354] width 1100 height 708
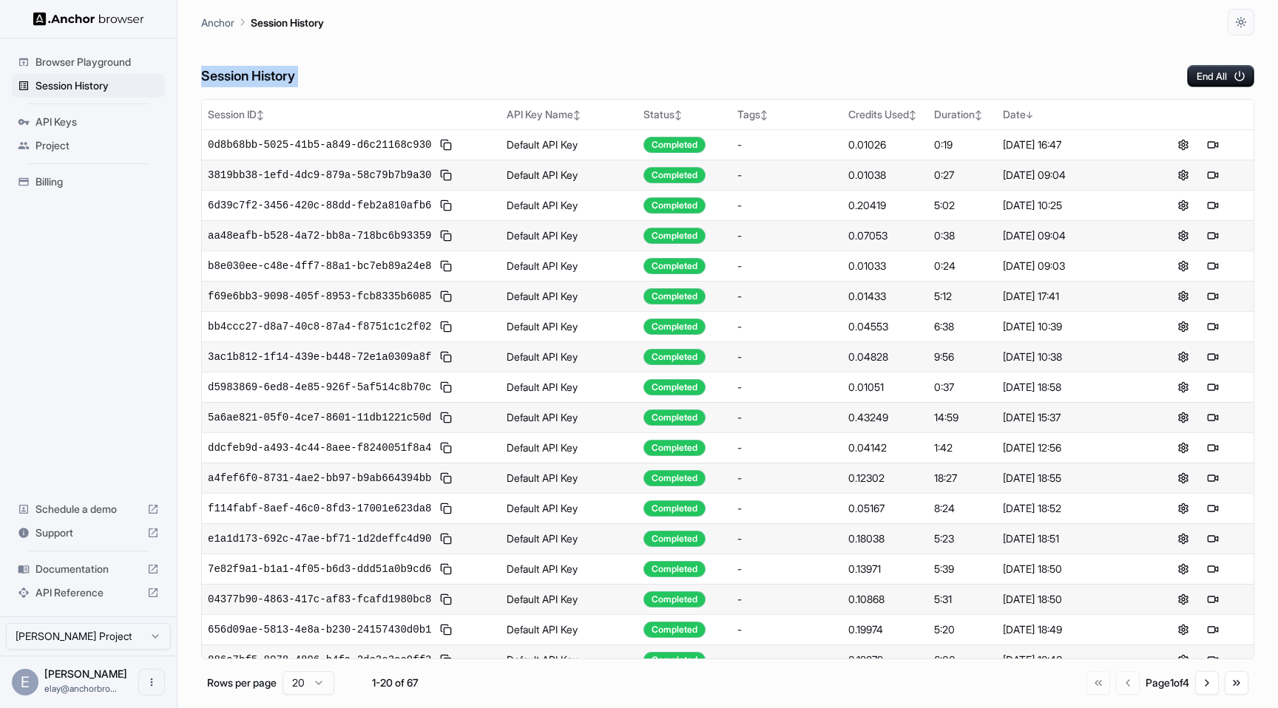
drag, startPoint x: 199, startPoint y: 84, endPoint x: 372, endPoint y: 77, distance: 173.2
click at [372, 77] on main "Anchor Session History Session History End All Session ID ↕ API Key Name ↕ Stat…" at bounding box center [727, 354] width 1100 height 708
click at [372, 77] on div "Session History End All" at bounding box center [727, 61] width 1053 height 52
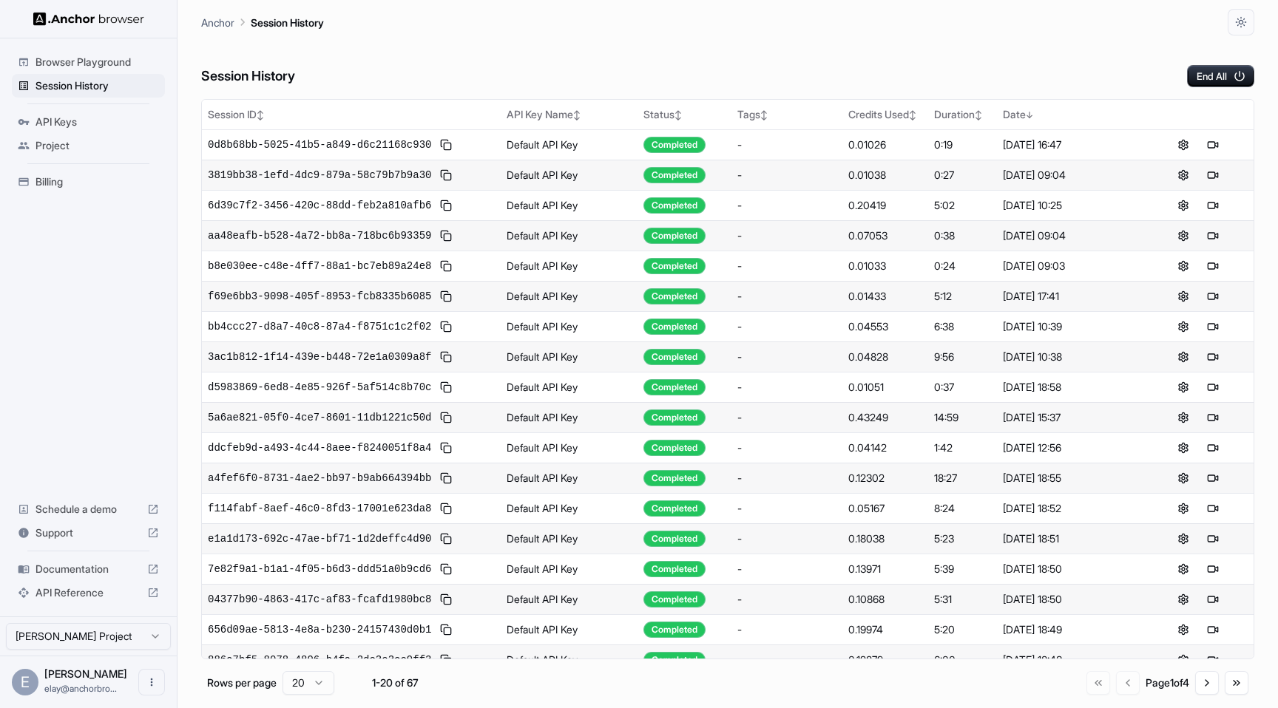
click at [332, 73] on div "Session History End All" at bounding box center [727, 61] width 1053 height 52
drag, startPoint x: 301, startPoint y: 76, endPoint x: 224, endPoint y: 76, distance: 76.9
click at [224, 76] on div "Session History End All" at bounding box center [727, 61] width 1053 height 52
click at [224, 76] on h6 "Session History" at bounding box center [248, 76] width 94 height 21
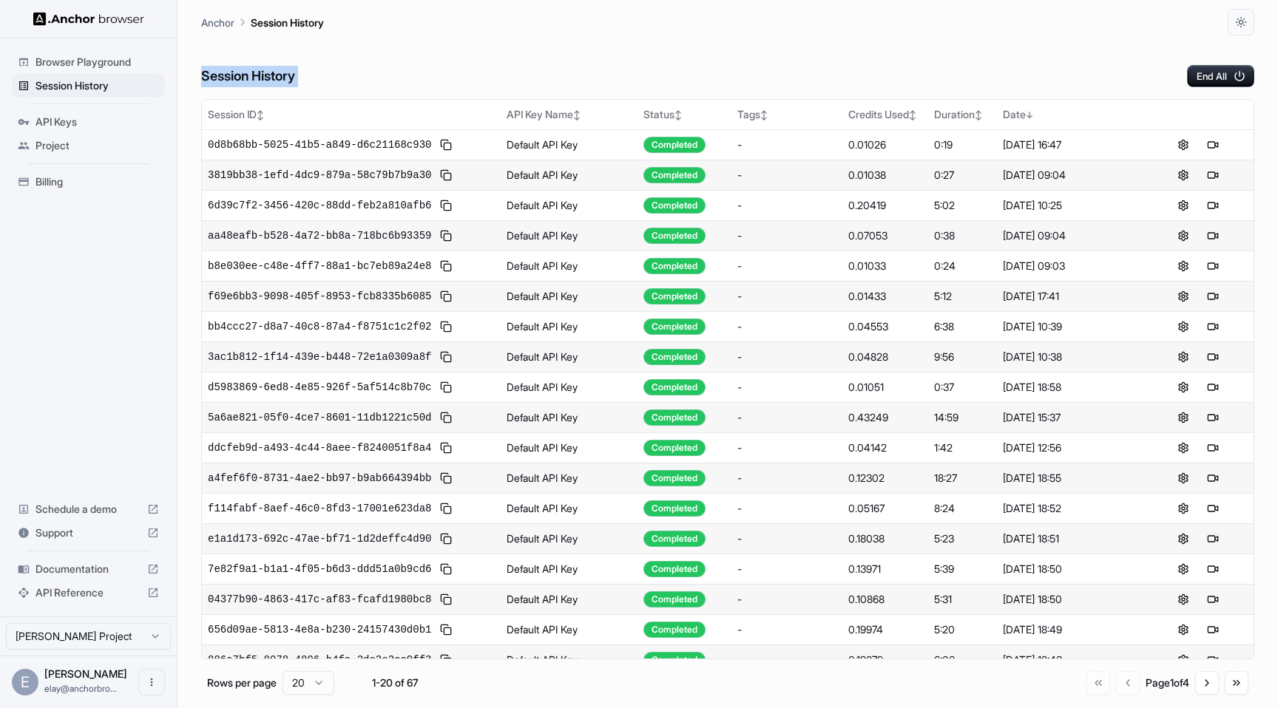
click at [224, 76] on h6 "Session History" at bounding box center [248, 76] width 94 height 21
click at [174, 81] on div "Browser Playground Session History API Keys Project Billing Schedule a demo Sup…" at bounding box center [88, 327] width 177 height 578
drag, startPoint x: 196, startPoint y: 80, endPoint x: 383, endPoint y: 75, distance: 187.1
click at [383, 75] on main "Anchor Session History Session History End All Session ID ↕ API Key Name ↕ Stat…" at bounding box center [727, 354] width 1100 height 708
click at [383, 75] on div "Session History End All" at bounding box center [727, 61] width 1053 height 52
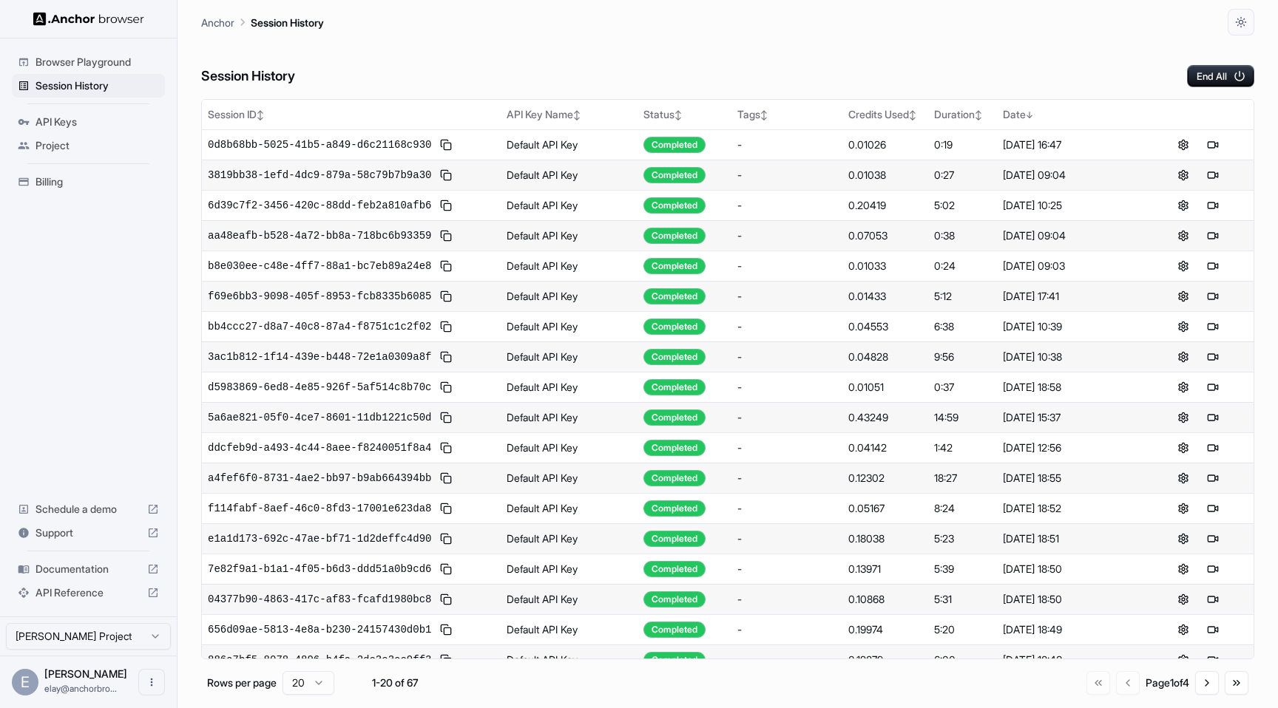
click at [383, 75] on div "Session History End All" at bounding box center [727, 61] width 1053 height 52
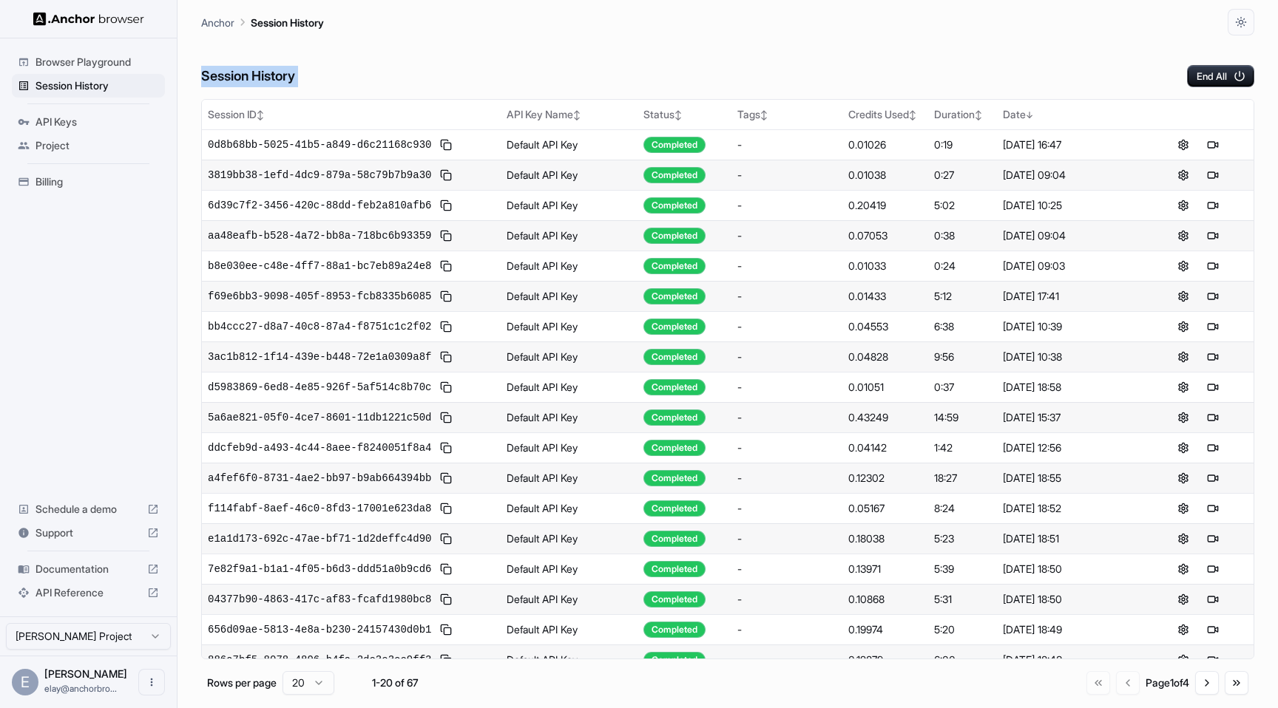
click at [383, 75] on div "Session History End All" at bounding box center [727, 61] width 1053 height 52
drag, startPoint x: 304, startPoint y: 70, endPoint x: 200, endPoint y: 72, distance: 103.5
click at [200, 72] on main "Anchor Session History Session History End All Session ID ↕ API Key Name ↕ Stat…" at bounding box center [727, 354] width 1100 height 708
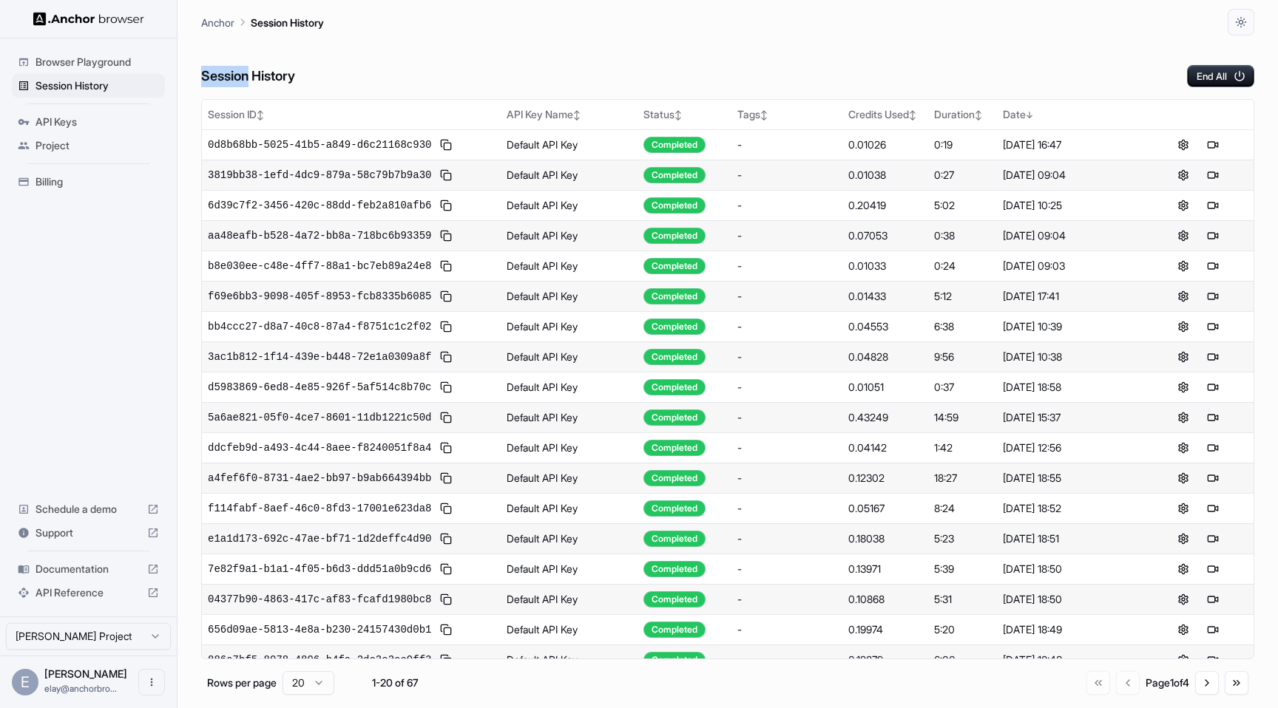
click at [200, 72] on main "Anchor Session History Session History End All Session ID ↕ API Key Name ↕ Stat…" at bounding box center [727, 354] width 1100 height 708
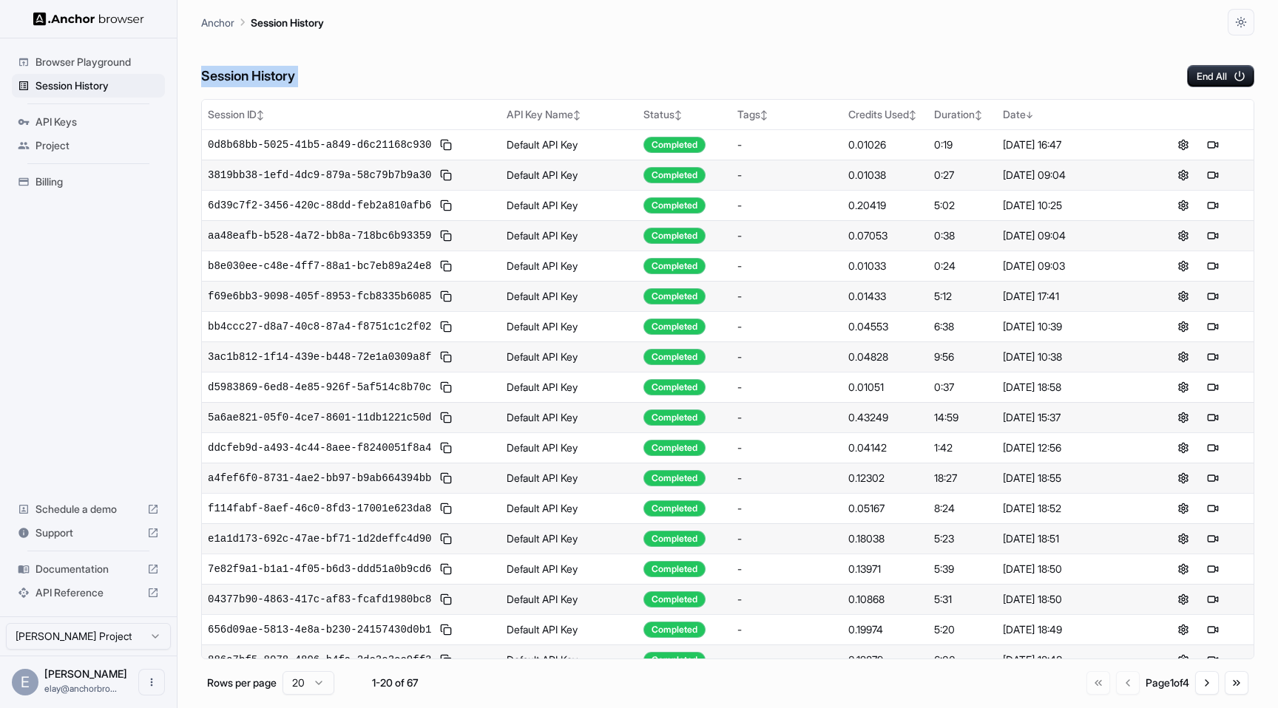
click at [200, 72] on main "Anchor Session History Session History End All Session ID ↕ API Key Name ↕ Stat…" at bounding box center [727, 354] width 1100 height 708
drag, startPoint x: 200, startPoint y: 72, endPoint x: 312, endPoint y: 78, distance: 111.8
click at [312, 78] on main "Anchor Session History Session History End All Session ID ↕ API Key Name ↕ Stat…" at bounding box center [727, 354] width 1100 height 708
click at [312, 78] on div "Session History End All" at bounding box center [727, 61] width 1053 height 52
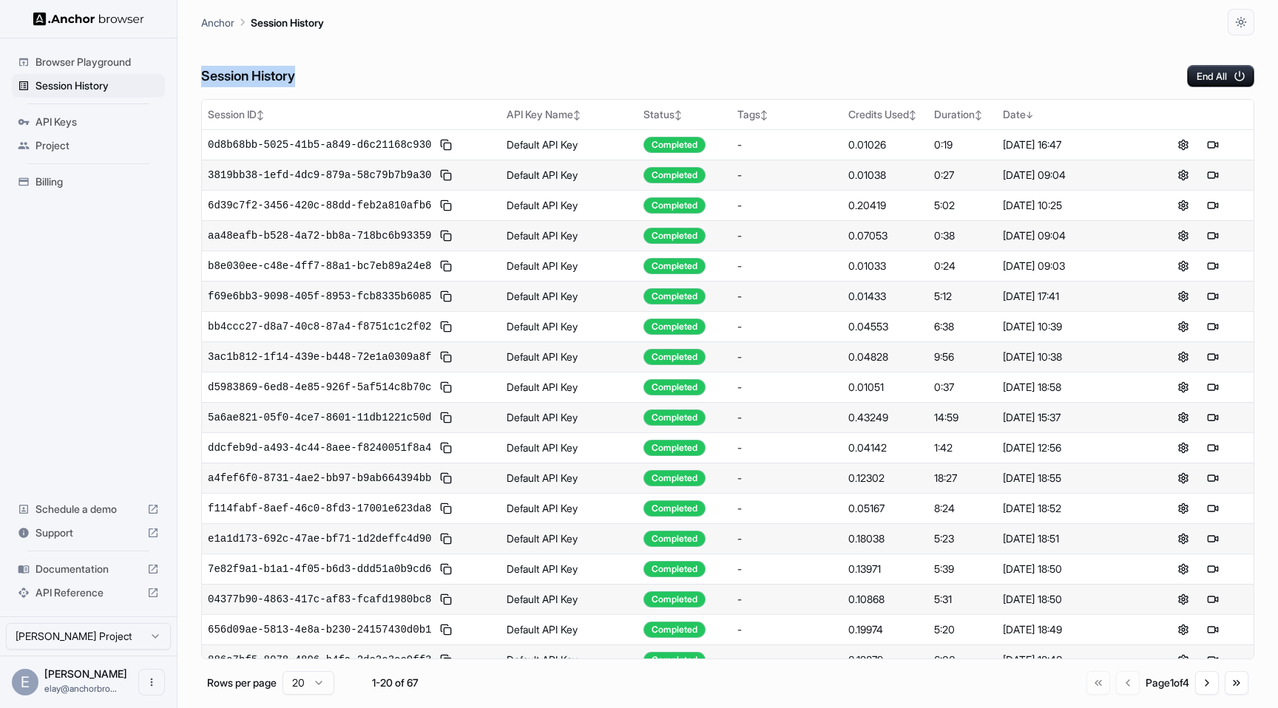
drag, startPoint x: 300, startPoint y: 76, endPoint x: 193, endPoint y: 71, distance: 107.3
click at [193, 71] on main "Anchor Session History Session History End All Session ID ↕ API Key Name ↕ Stat…" at bounding box center [727, 354] width 1100 height 708
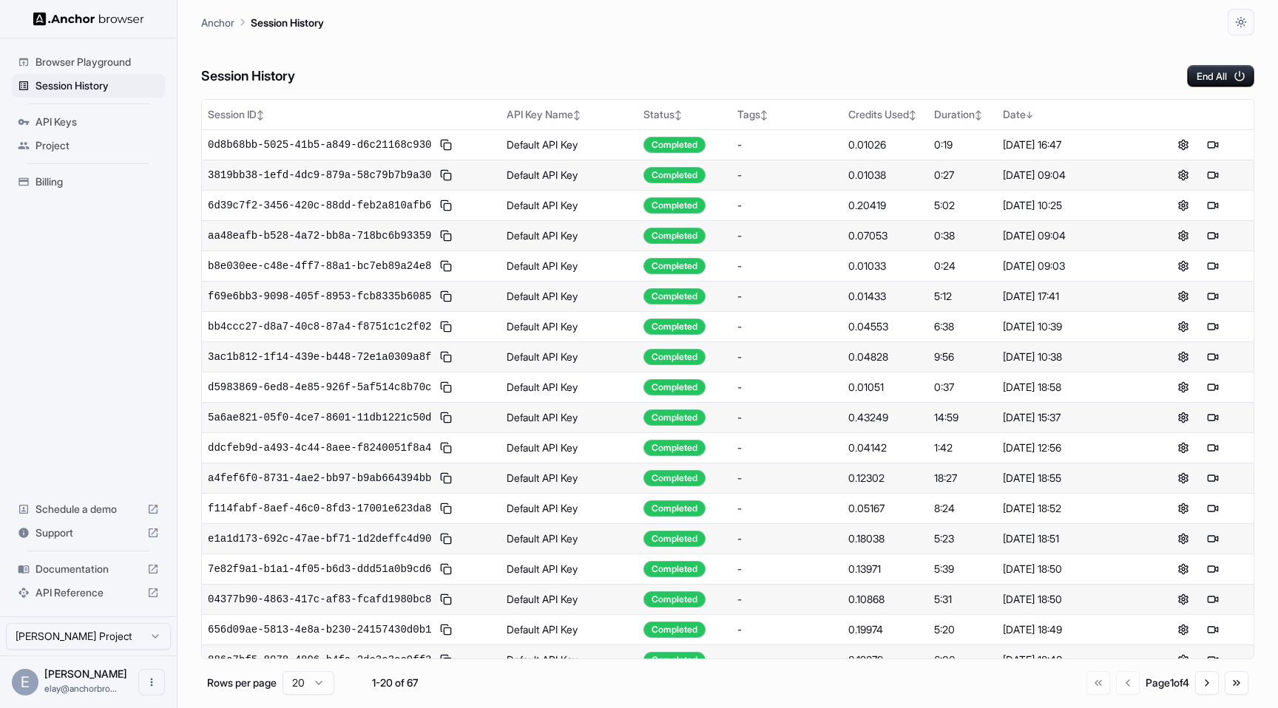
click at [195, 72] on main "Anchor Session History Session History End All Session ID ↕ API Key Name ↕ Stat…" at bounding box center [727, 354] width 1100 height 708
drag, startPoint x: 195, startPoint y: 72, endPoint x: 370, endPoint y: 78, distance: 175.3
click at [370, 78] on main "Anchor Session History Session History End All Session ID ↕ API Key Name ↕ Stat…" at bounding box center [727, 354] width 1100 height 708
click at [370, 78] on div "Session History End All" at bounding box center [727, 61] width 1053 height 52
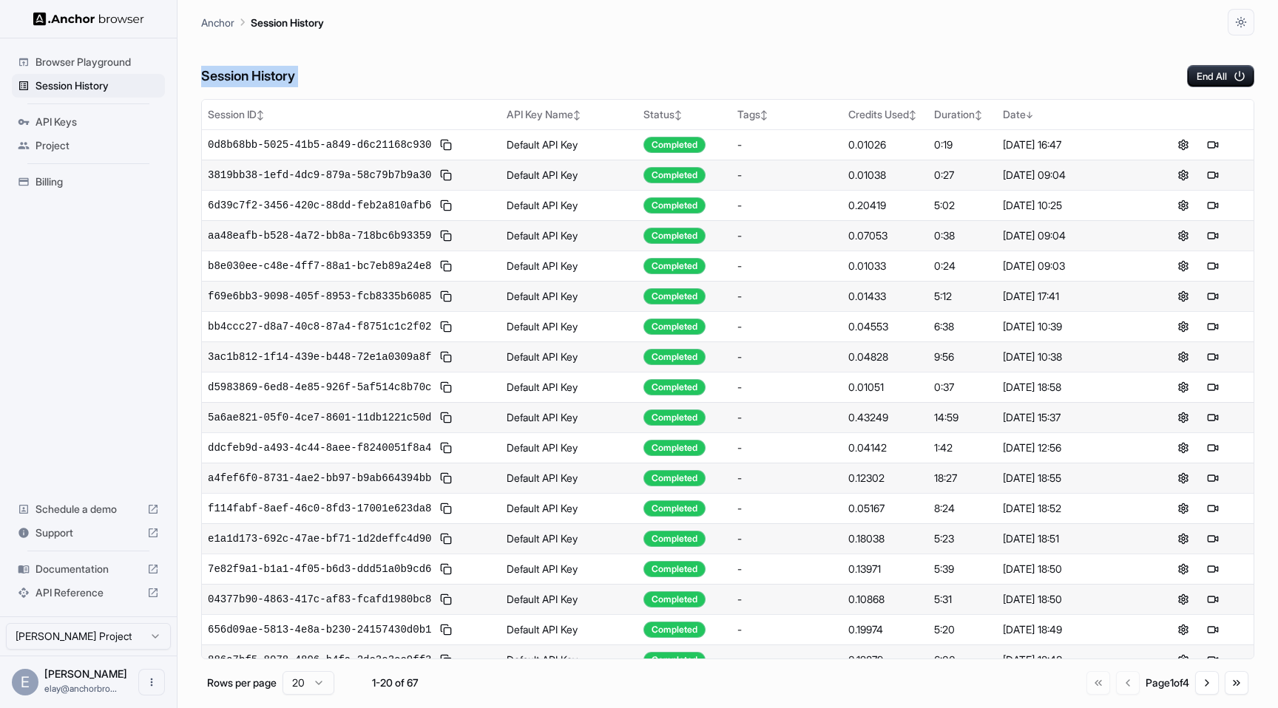
click at [370, 78] on div "Session History End All" at bounding box center [727, 61] width 1053 height 52
drag, startPoint x: 203, startPoint y: 77, endPoint x: 371, endPoint y: 81, distance: 168.6
click at [371, 81] on div "Session History End All" at bounding box center [727, 61] width 1053 height 52
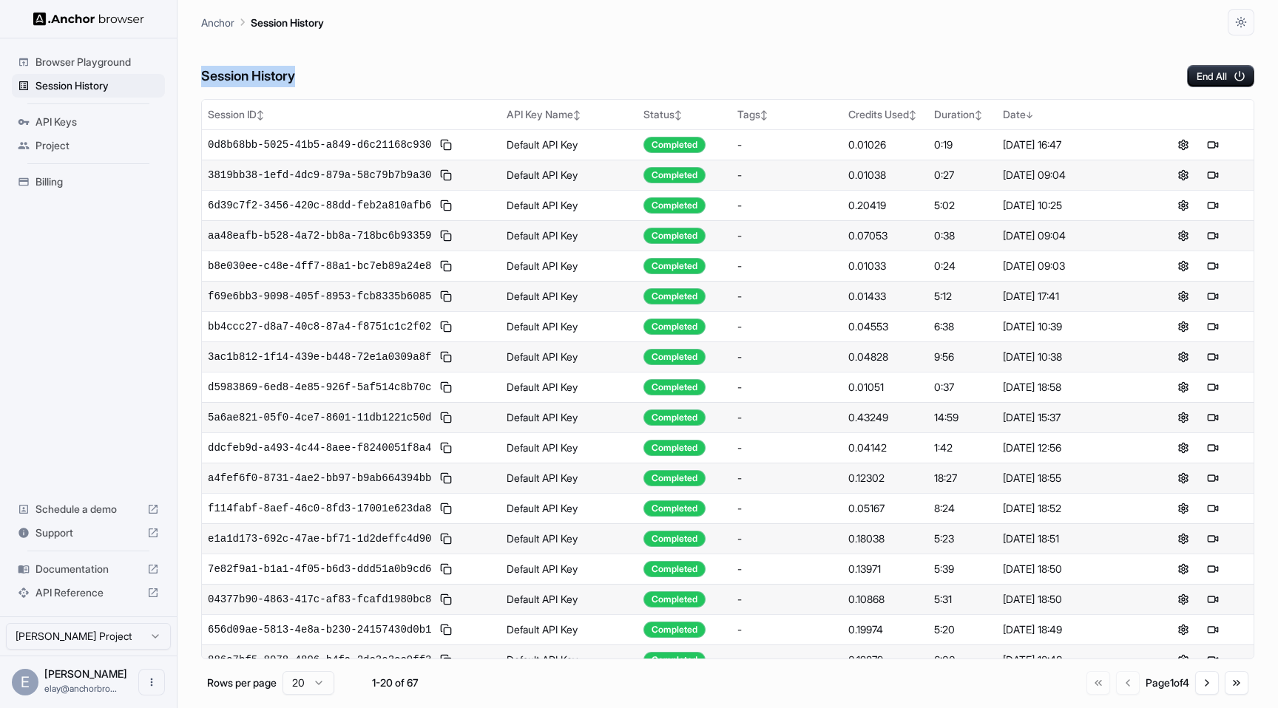
click at [371, 81] on div "Session History End All" at bounding box center [727, 61] width 1053 height 52
click at [217, 77] on h6 "Session History" at bounding box center [248, 76] width 94 height 21
click at [208, 75] on h6 "Session History" at bounding box center [248, 76] width 94 height 21
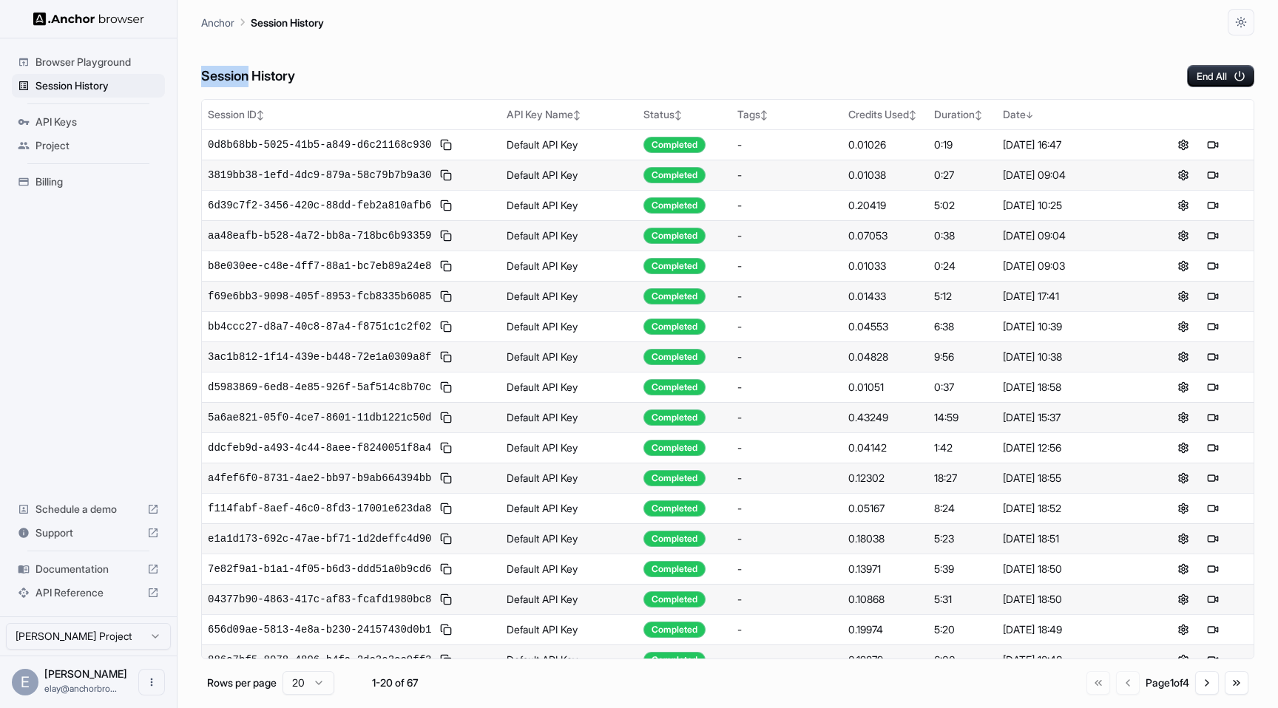
click at [208, 75] on h6 "Session History" at bounding box center [248, 76] width 94 height 21
drag, startPoint x: 194, startPoint y: 75, endPoint x: 360, endPoint y: 76, distance: 166.4
click at [360, 76] on main "Anchor Session History Session History End All Session ID ↕ API Key Name ↕ Stat…" at bounding box center [727, 354] width 1100 height 708
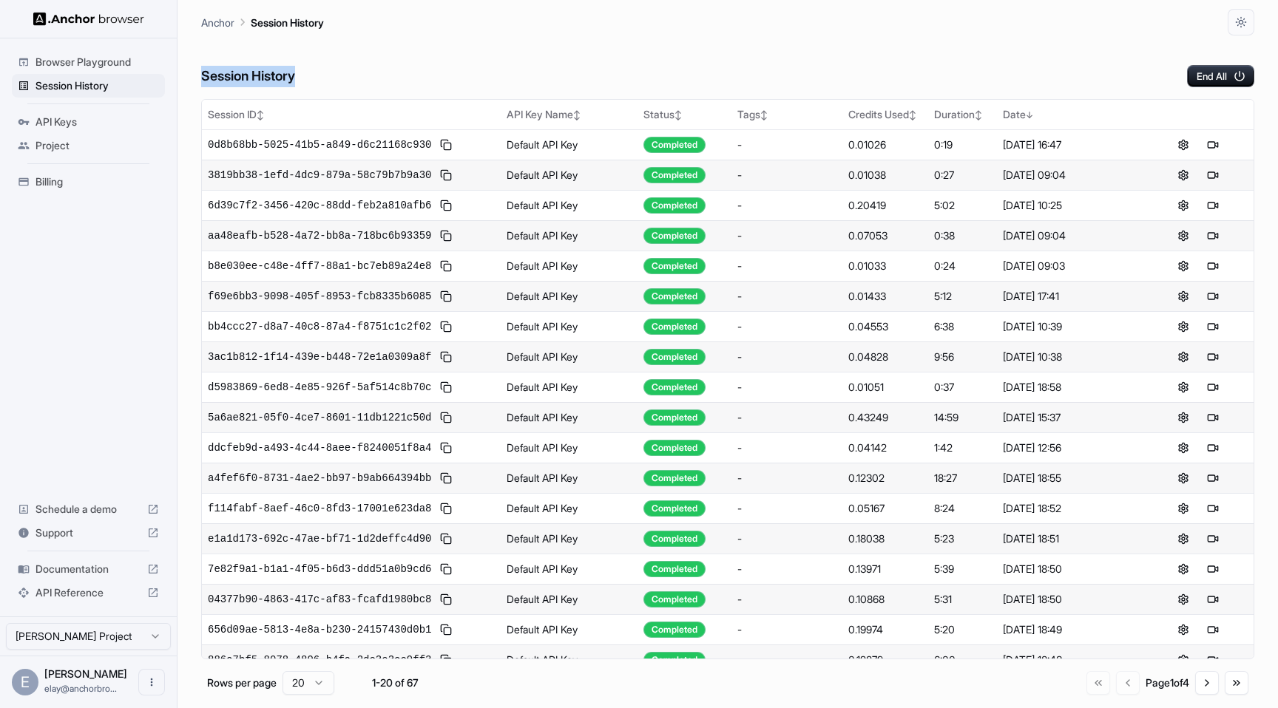
click at [360, 76] on div "Session History End All" at bounding box center [727, 61] width 1053 height 52
click at [271, 74] on h6 "Session History" at bounding box center [248, 76] width 94 height 21
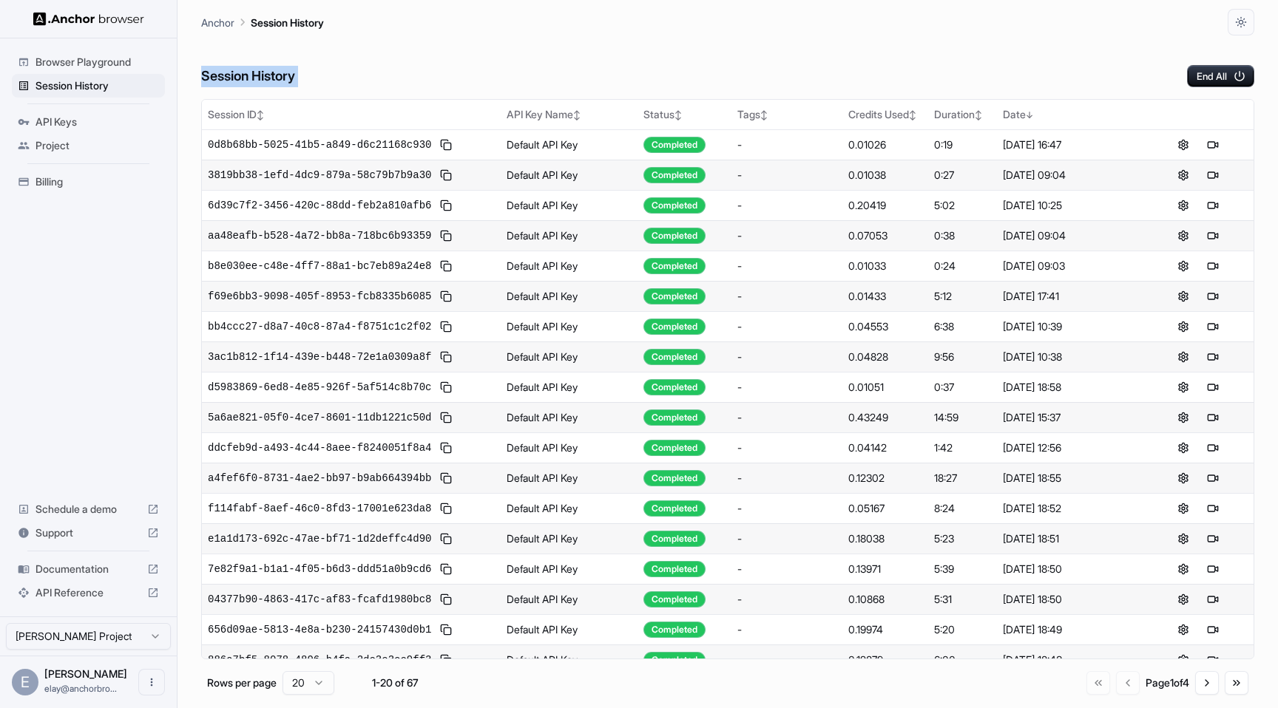
click at [271, 74] on h6 "Session History" at bounding box center [248, 76] width 94 height 21
click at [295, 75] on h6 "Session History" at bounding box center [248, 76] width 94 height 21
click at [261, 47] on div "Session History End All" at bounding box center [727, 61] width 1053 height 52
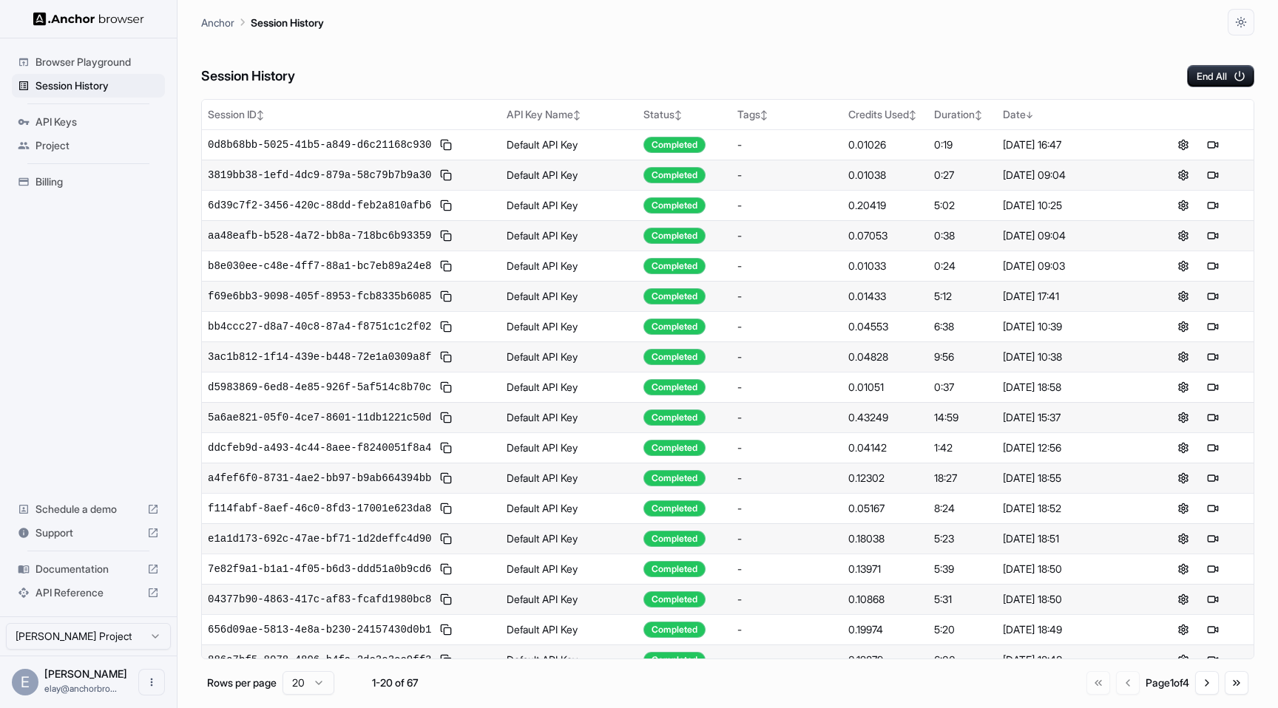
click at [251, 78] on h6 "Session History" at bounding box center [248, 76] width 94 height 21
click at [209, 75] on h6 "Session History" at bounding box center [248, 76] width 94 height 21
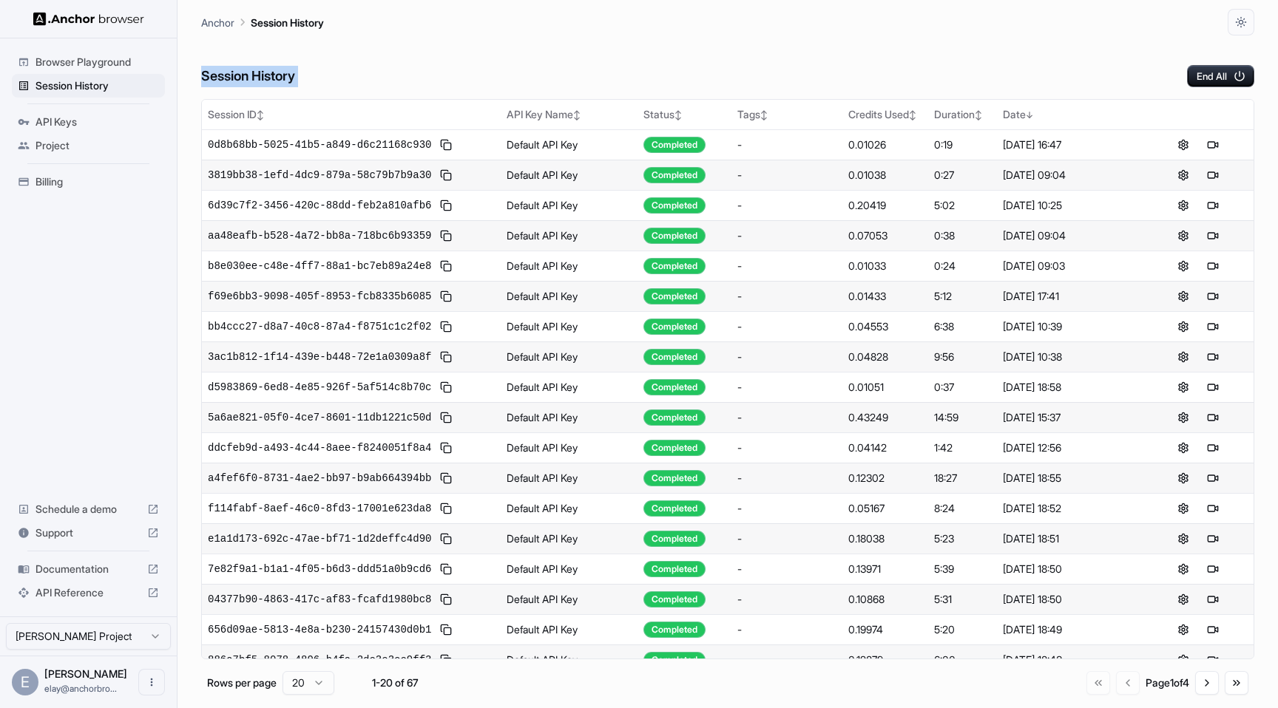
click at [209, 75] on h6 "Session History" at bounding box center [248, 76] width 94 height 21
click at [187, 78] on main "Anchor Session History Session History End All Session ID ↕ API Key Name ↕ Stat…" at bounding box center [727, 354] width 1100 height 708
drag, startPoint x: 187, startPoint y: 78, endPoint x: 370, endPoint y: 82, distance: 182.6
click at [370, 82] on main "Anchor Session History Session History End All Session ID ↕ API Key Name ↕ Stat…" at bounding box center [727, 354] width 1100 height 708
click at [370, 82] on div "Session History End All" at bounding box center [727, 61] width 1053 height 52
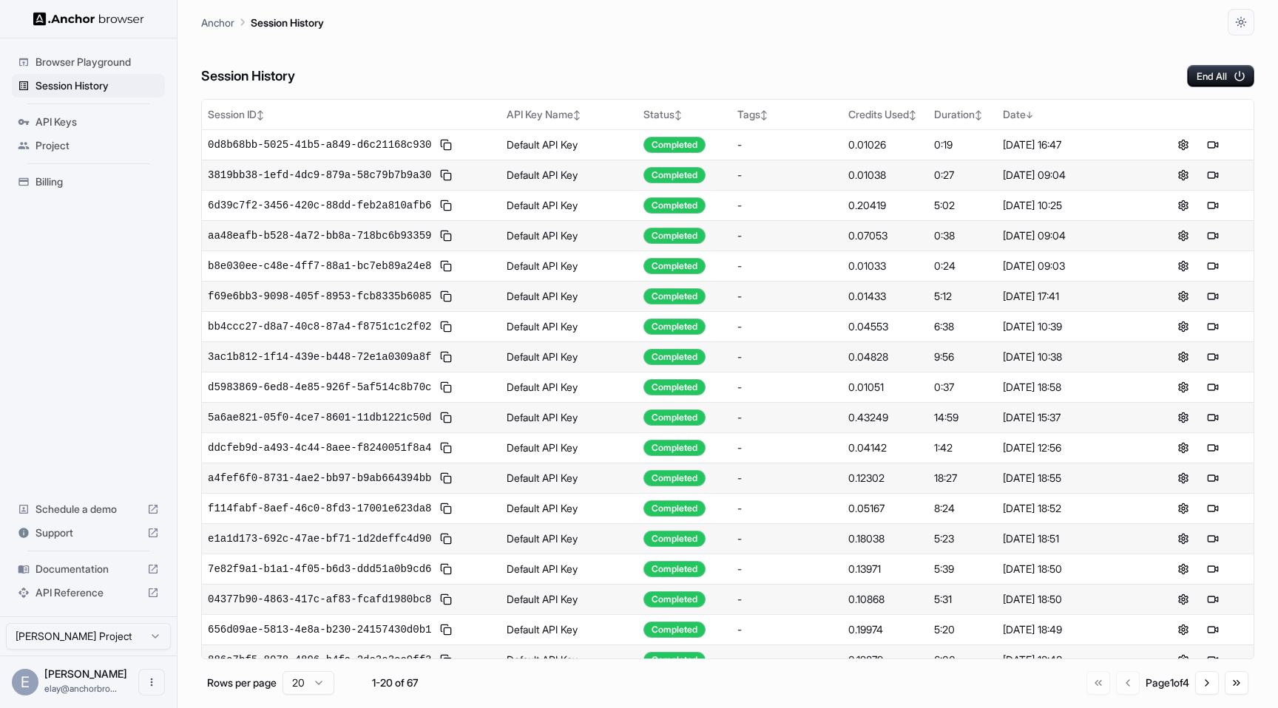
click at [370, 82] on div "Session History End All" at bounding box center [727, 61] width 1053 height 52
drag, startPoint x: 370, startPoint y: 82, endPoint x: 202, endPoint y: 15, distance: 180.8
click at [202, 15] on main "Anchor Session History Session History End All Session ID ↕ API Key Name ↕ Stat…" at bounding box center [727, 354] width 1100 height 708
click at [202, 15] on p "Anchor" at bounding box center [217, 23] width 33 height 16
drag, startPoint x: 202, startPoint y: 15, endPoint x: 347, endPoint y: 92, distance: 165.0
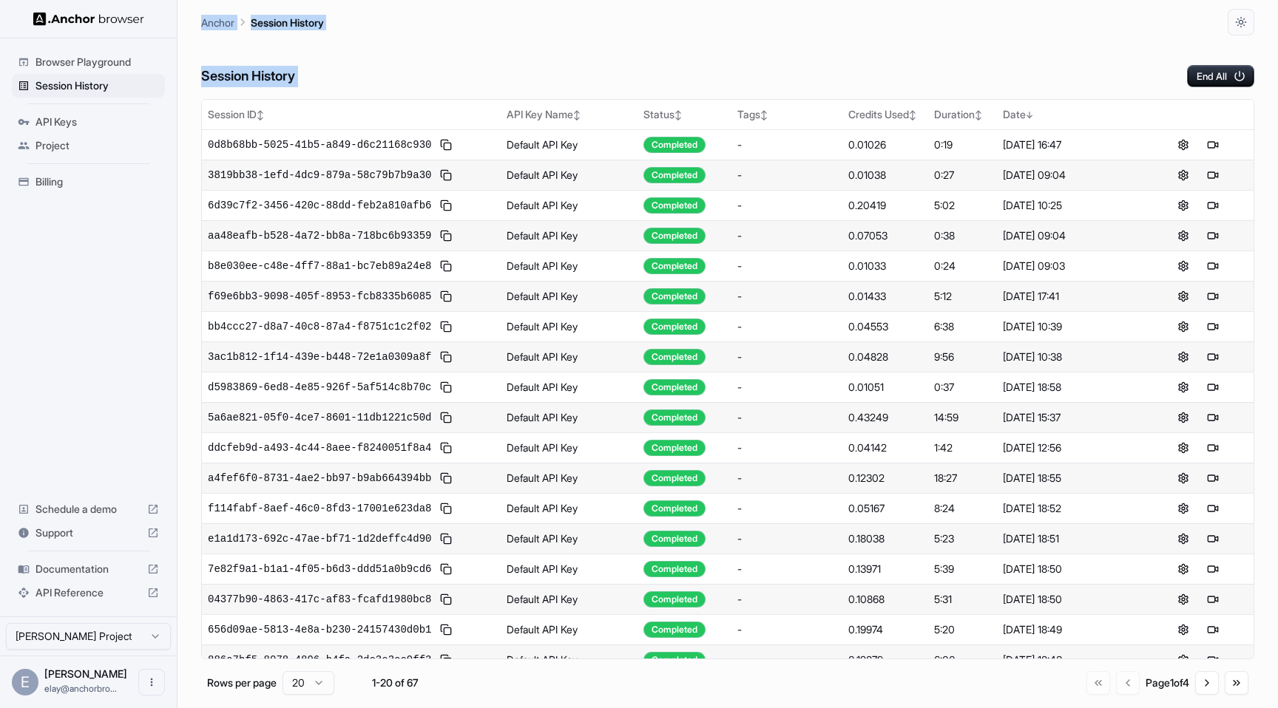
click at [347, 92] on main "Anchor Session History Session History End All Session ID ↕ API Key Name ↕ Stat…" at bounding box center [727, 354] width 1100 height 708
click at [347, 73] on div "Session History End All" at bounding box center [727, 61] width 1053 height 52
drag, startPoint x: 347, startPoint y: 73, endPoint x: 189, endPoint y: 16, distance: 168.1
click at [189, 16] on main "Anchor Session History Session History End All Session ID ↕ API Key Name ↕ Stat…" at bounding box center [727, 354] width 1100 height 708
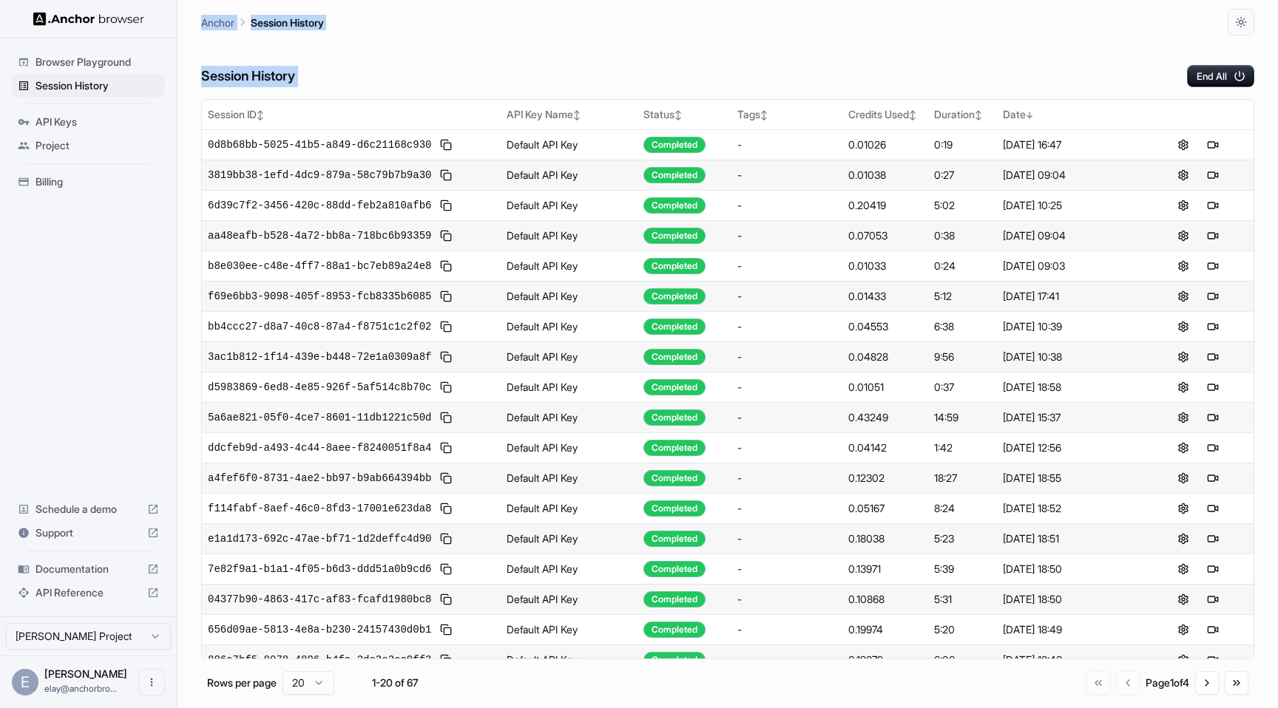
drag, startPoint x: 189, startPoint y: 16, endPoint x: 340, endPoint y: 88, distance: 167.7
click at [339, 89] on main "Anchor Session History Session History End All Session ID ↕ API Key Name ↕ Stat…" at bounding box center [727, 354] width 1100 height 708
click at [359, 79] on div "Session History End All" at bounding box center [727, 61] width 1053 height 52
drag, startPoint x: 359, startPoint y: 79, endPoint x: 184, endPoint y: 13, distance: 186.7
click at [184, 13] on main "Anchor Session History Session History End All Session ID ↕ API Key Name ↕ Stat…" at bounding box center [727, 354] width 1100 height 708
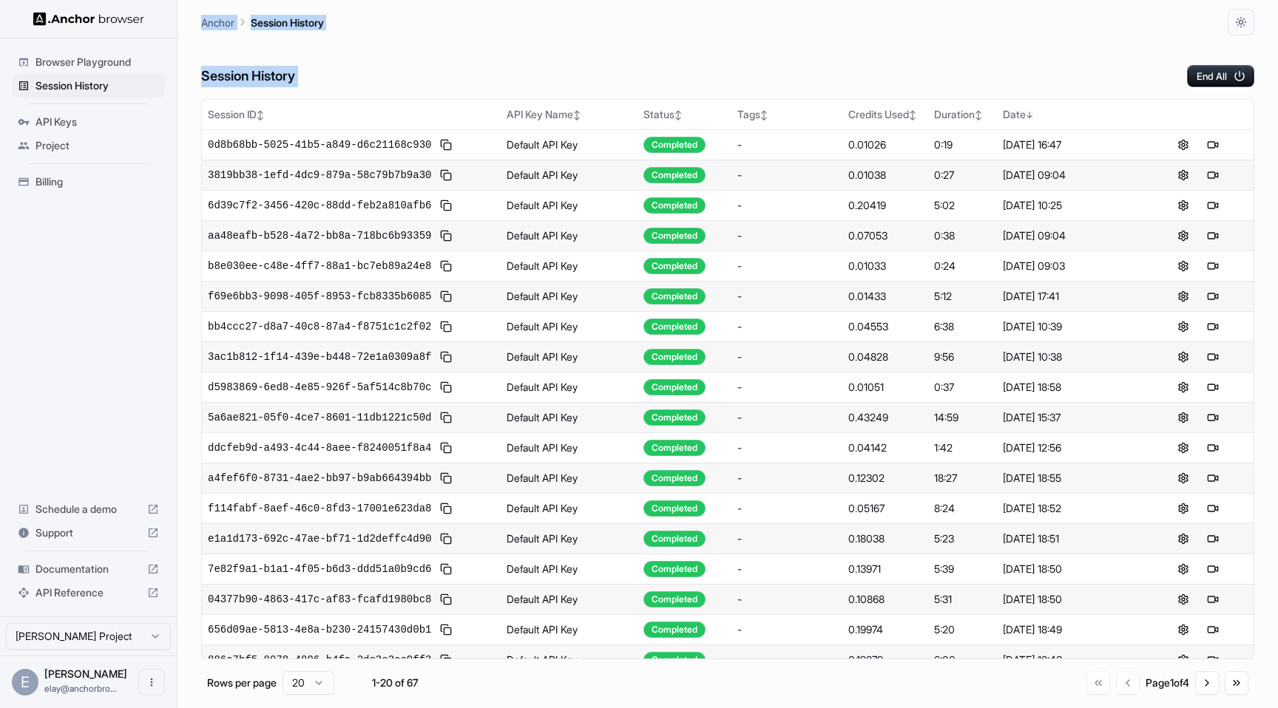
click at [184, 13] on main "Anchor Session History Session History End All Session ID ↕ API Key Name ↕ Stat…" at bounding box center [727, 354] width 1100 height 708
drag, startPoint x: 184, startPoint y: 13, endPoint x: 330, endPoint y: 80, distance: 160.4
click at [330, 80] on main "Anchor Session History Session History End All Session ID ↕ API Key Name ↕ Stat…" at bounding box center [727, 354] width 1100 height 708
click at [330, 80] on div "Session History End All" at bounding box center [727, 61] width 1053 height 52
drag, startPoint x: 330, startPoint y: 80, endPoint x: 198, endPoint y: 17, distance: 145.8
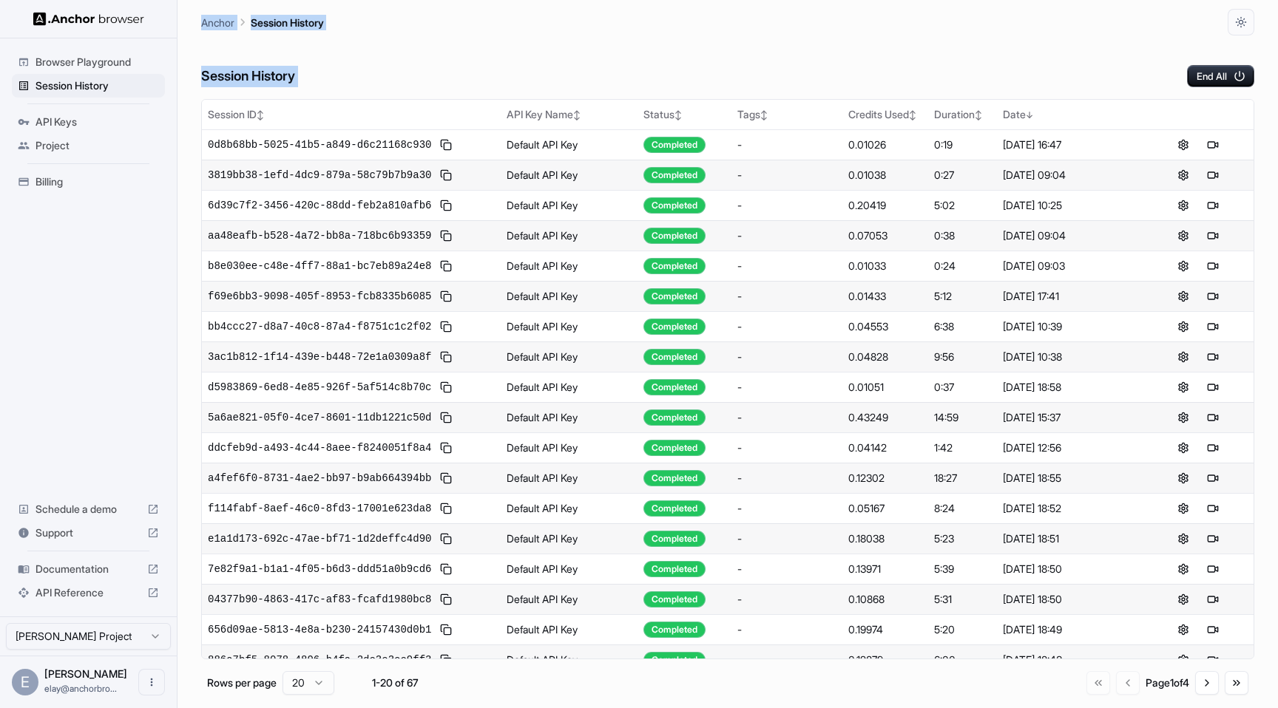
click at [198, 17] on main "Anchor Session History Session History End All Session ID ↕ API Key Name ↕ Stat…" at bounding box center [727, 354] width 1100 height 708
drag, startPoint x: 198, startPoint y: 17, endPoint x: 375, endPoint y: 95, distance: 193.0
click at [375, 95] on main "Anchor Session History Session History End All Session ID ↕ API Key Name ↕ Stat…" at bounding box center [727, 354] width 1100 height 708
click at [375, 95] on div "Session History End All Session ID ↕ API Key Name ↕ Status ↕ Tags ↕ Credits Use…" at bounding box center [727, 371] width 1053 height 673
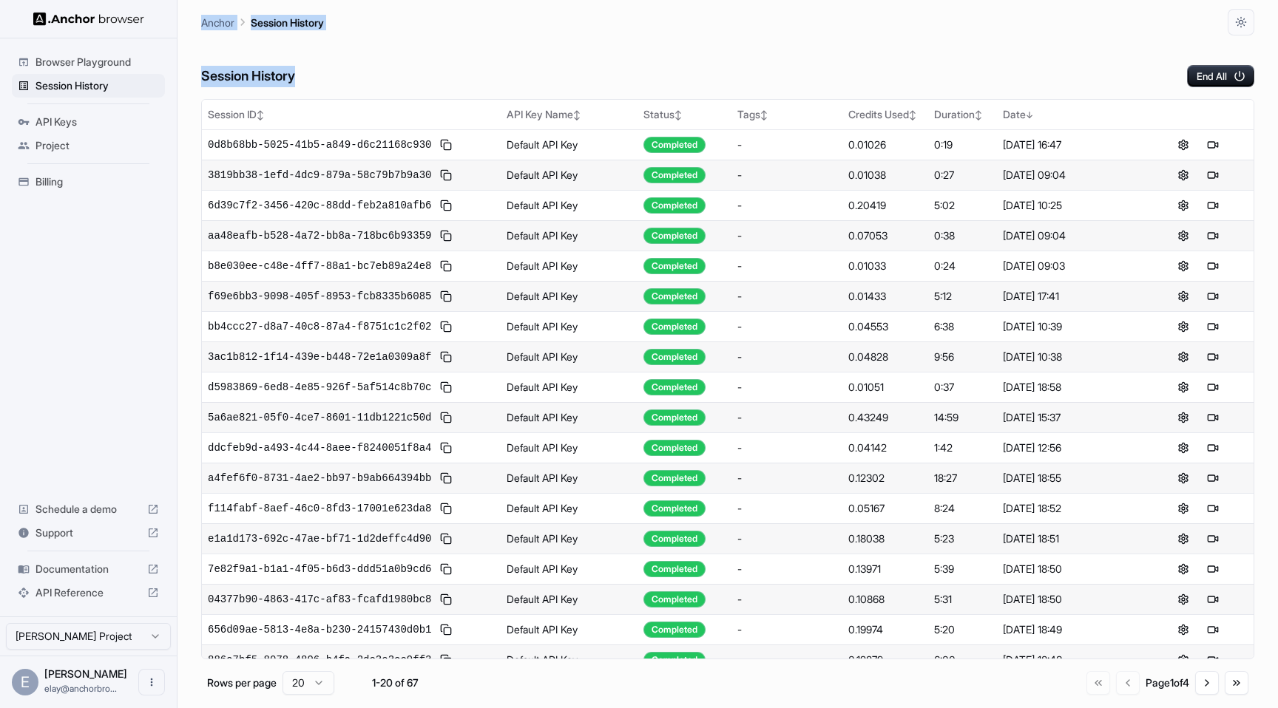
drag, startPoint x: 302, startPoint y: 78, endPoint x: 200, endPoint y: 17, distance: 118.0
click at [200, 17] on main "Anchor Session History Session History End All Session ID ↕ API Key Name ↕ Stat…" at bounding box center [727, 354] width 1100 height 708
